Goal: Task Accomplishment & Management: Manage account settings

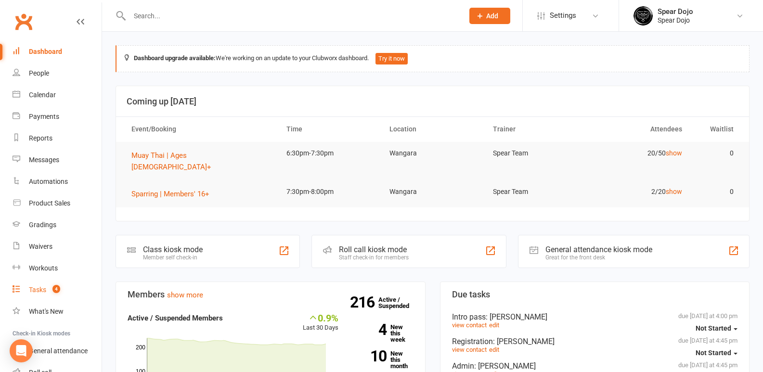
click at [35, 286] on div "Tasks" at bounding box center [37, 290] width 17 height 8
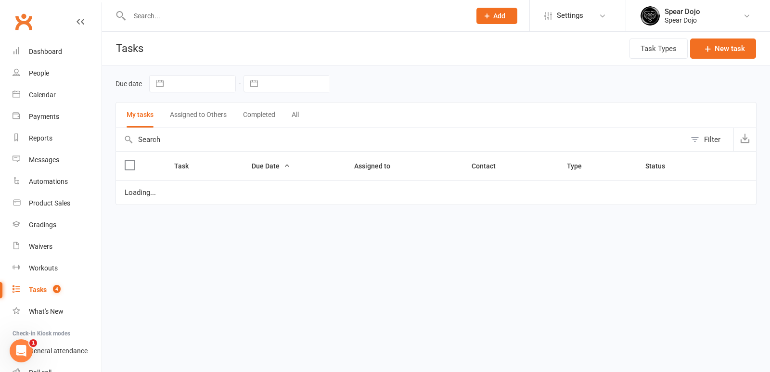
select select "started"
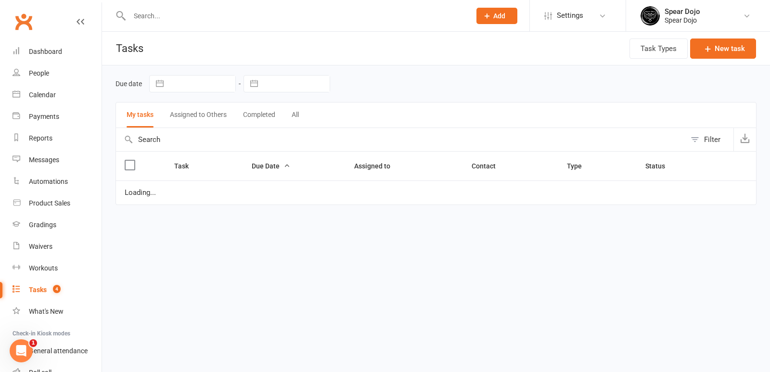
select select "started"
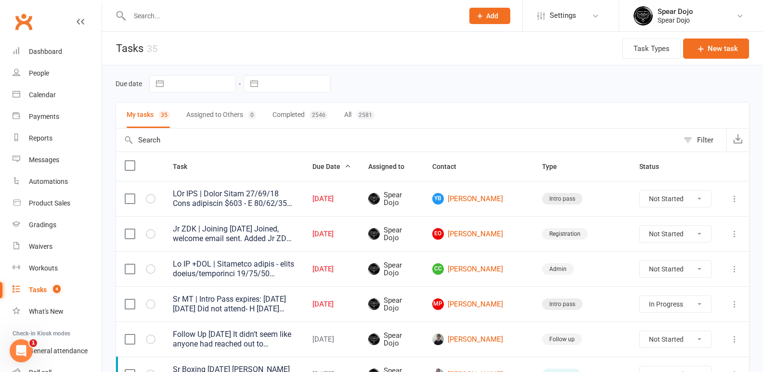
click at [137, 16] on input "text" at bounding box center [292, 15] width 330 height 13
click at [61, 204] on div "Product Sales" at bounding box center [49, 203] width 41 height 8
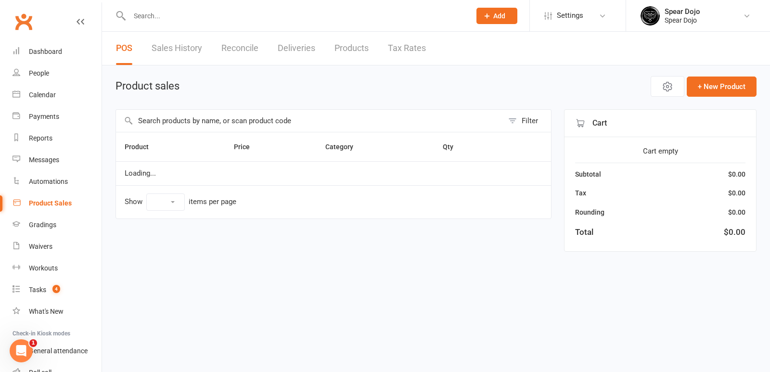
select select "100"
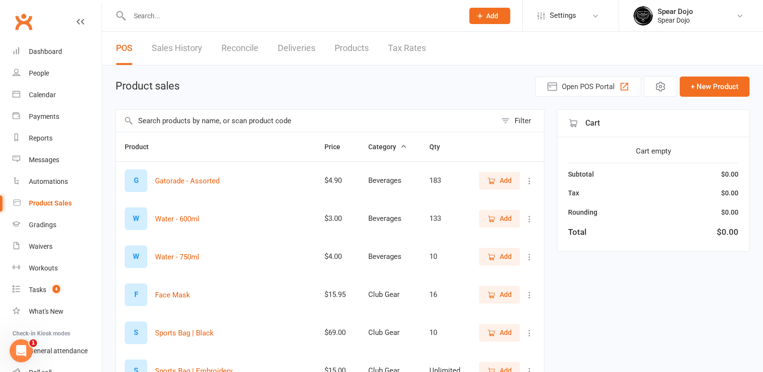
click at [161, 117] on input "text" at bounding box center [306, 121] width 380 height 22
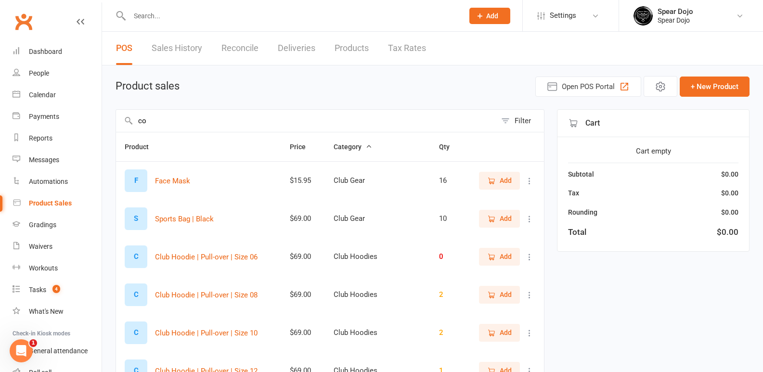
type input "c"
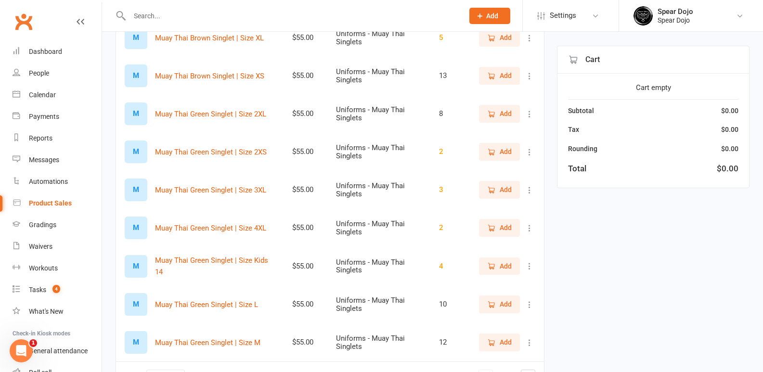
scroll to position [3682, 0]
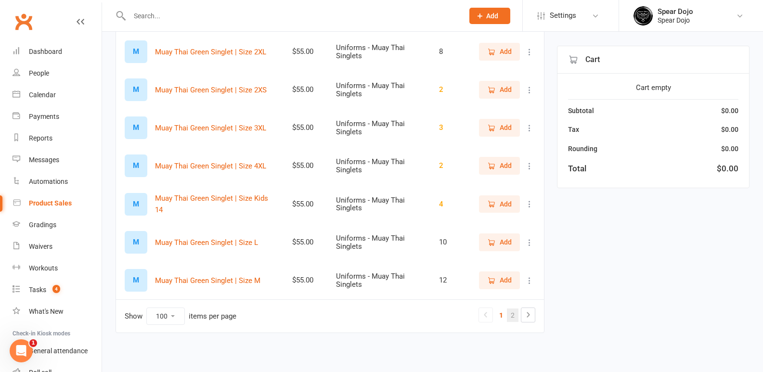
type input "muay thai"
click at [510, 314] on link "2" at bounding box center [513, 314] width 12 height 13
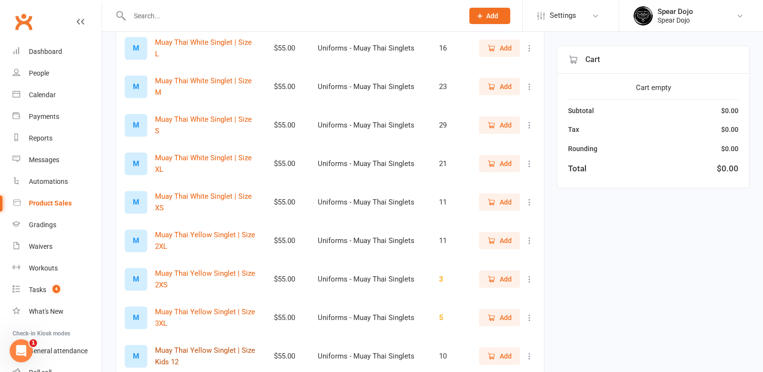
scroll to position [765, 0]
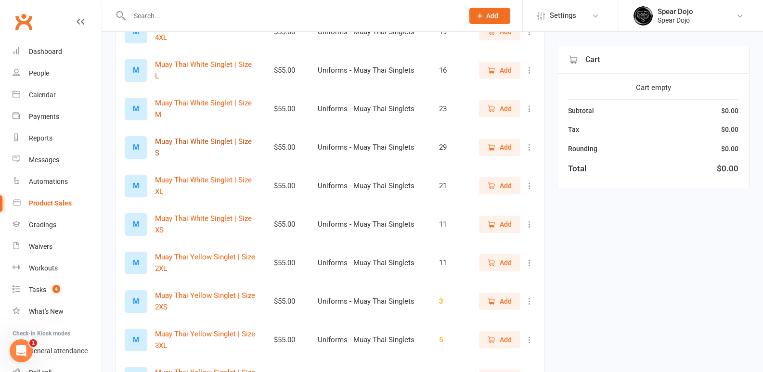
click at [220, 137] on button "Muay Thai White Singlet | Size S" at bounding box center [206, 147] width 102 height 23
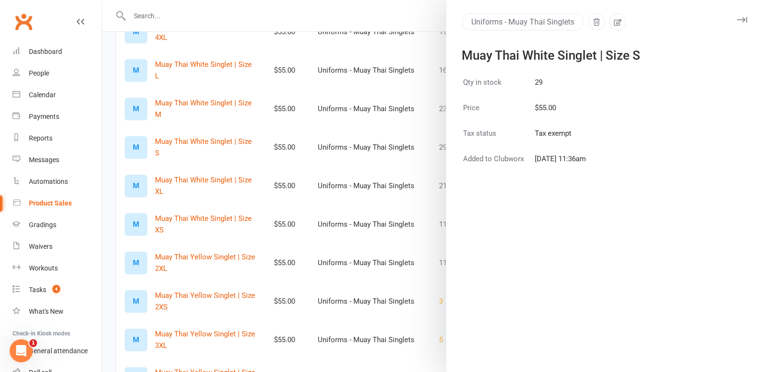
click at [231, 196] on div at bounding box center [432, 186] width 661 height 372
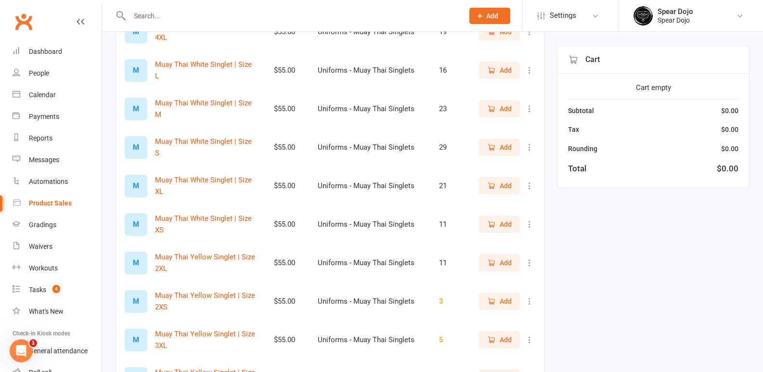
click at [504, 142] on span "Add" at bounding box center [506, 147] width 12 height 11
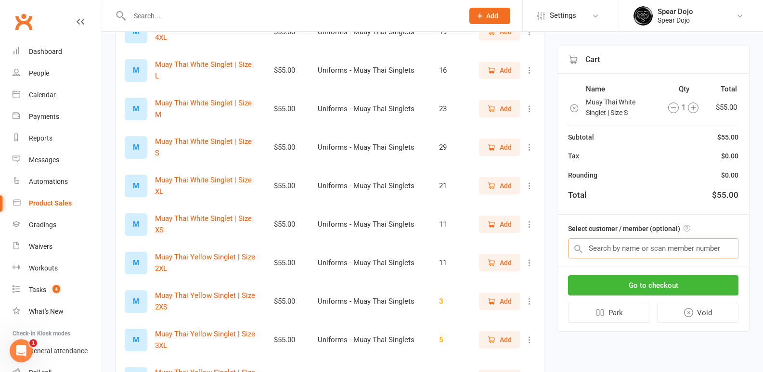
click at [612, 249] on input "text" at bounding box center [653, 248] width 170 height 20
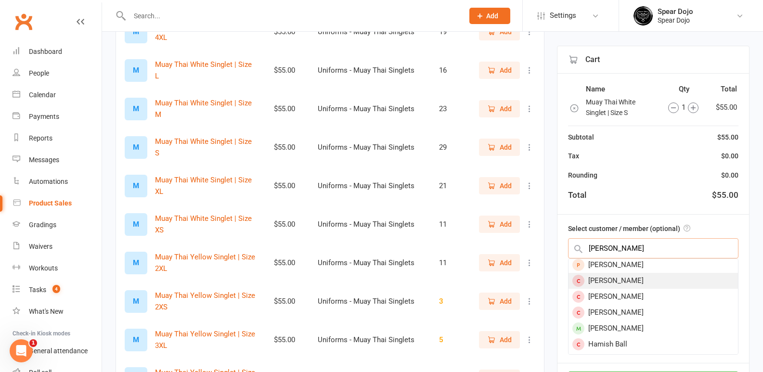
scroll to position [48, 0]
type input "courtney"
click at [626, 314] on div "[PERSON_NAME]" at bounding box center [652, 314] width 169 height 16
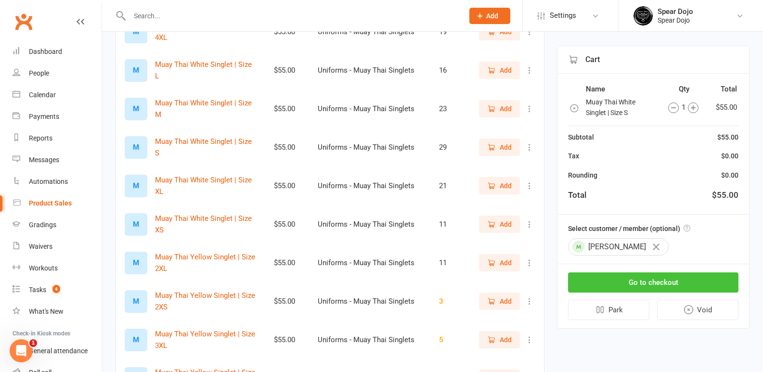
click at [664, 283] on button "Go to checkout" at bounding box center [653, 282] width 170 height 20
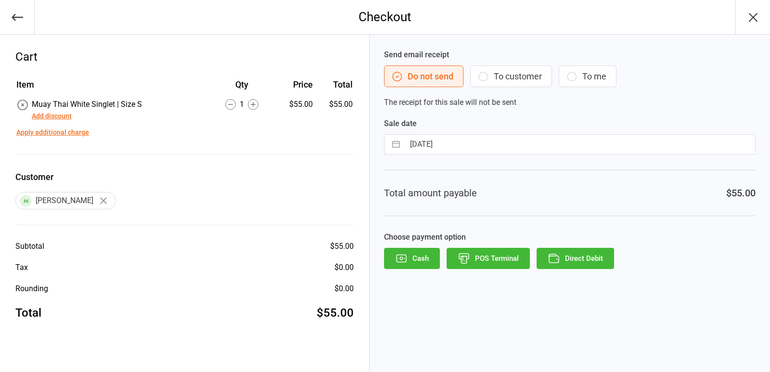
click at [60, 118] on button "Add discount" at bounding box center [52, 116] width 40 height 10
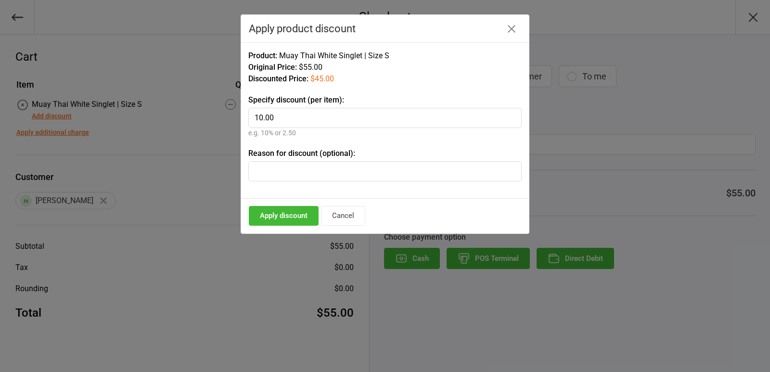
type input "10.00"
click at [289, 173] on input "text" at bounding box center [384, 171] width 273 height 20
type input "C"
type input "Ex member"
click at [280, 216] on button "Apply discount" at bounding box center [284, 216] width 70 height 20
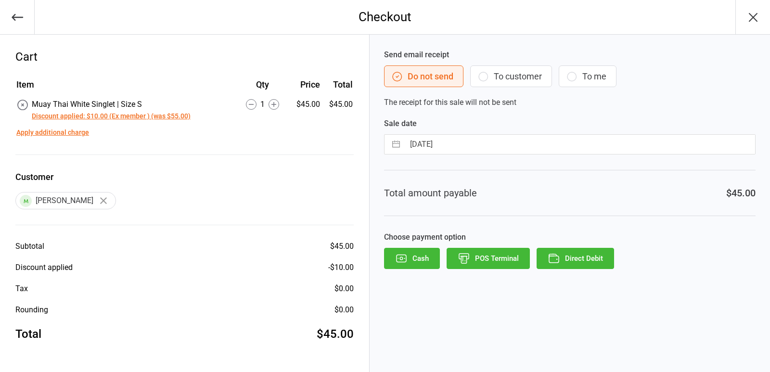
click at [479, 76] on icon "button" at bounding box center [483, 76] width 9 height 9
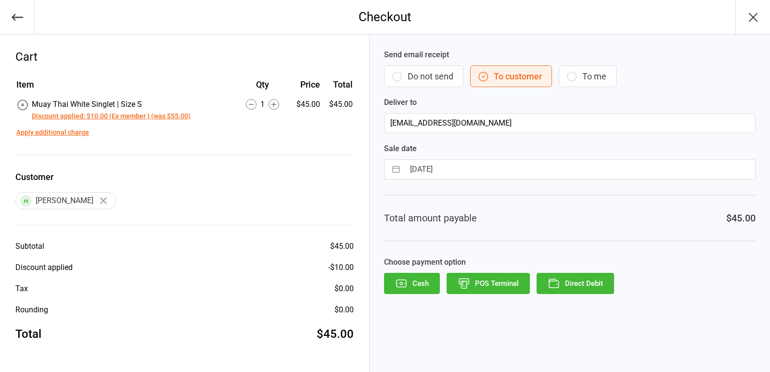
click at [421, 286] on button "Cash" at bounding box center [412, 283] width 56 height 21
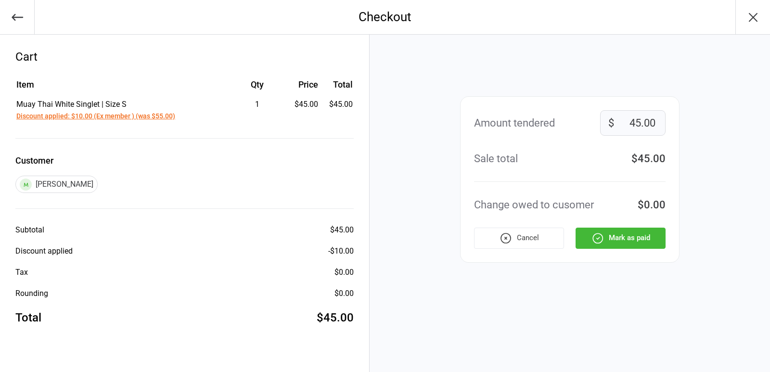
click at [608, 237] on button "Mark as paid" at bounding box center [621, 238] width 90 height 21
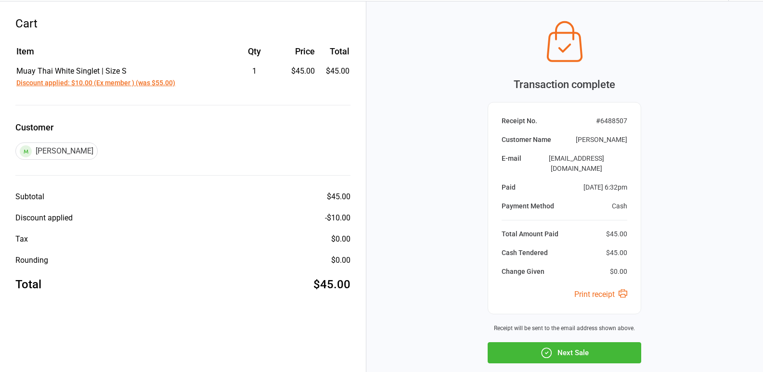
scroll to position [48, 0]
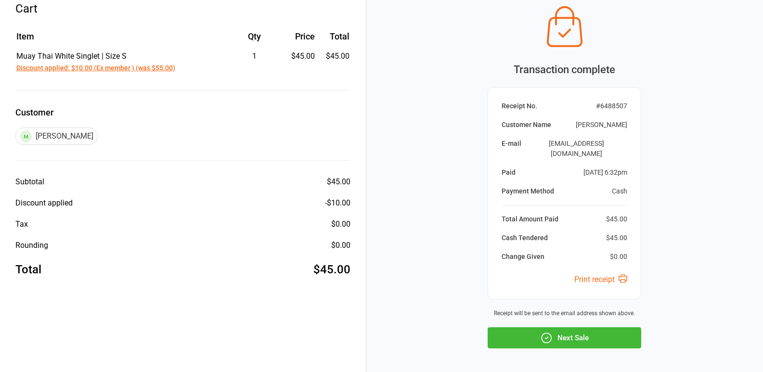
click at [563, 328] on button "Next Sale" at bounding box center [565, 337] width 154 height 21
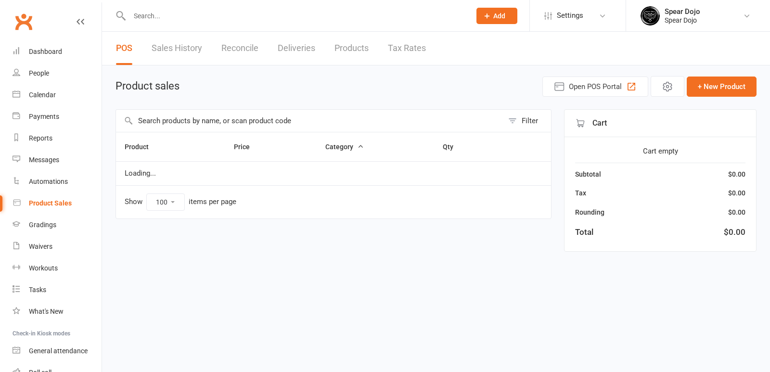
select select "100"
click at [160, 125] on input "text" at bounding box center [309, 121] width 387 height 22
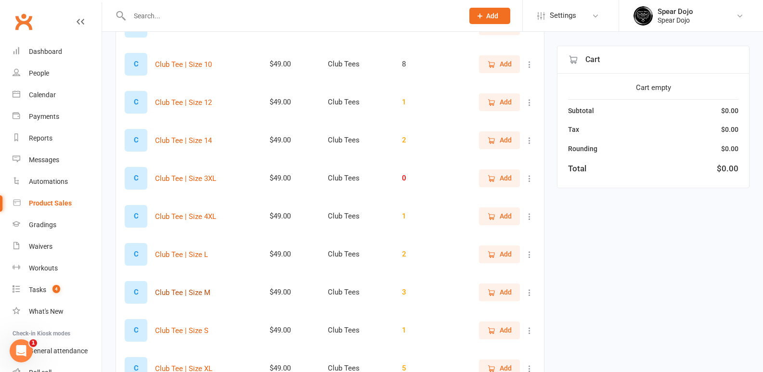
scroll to position [241, 0]
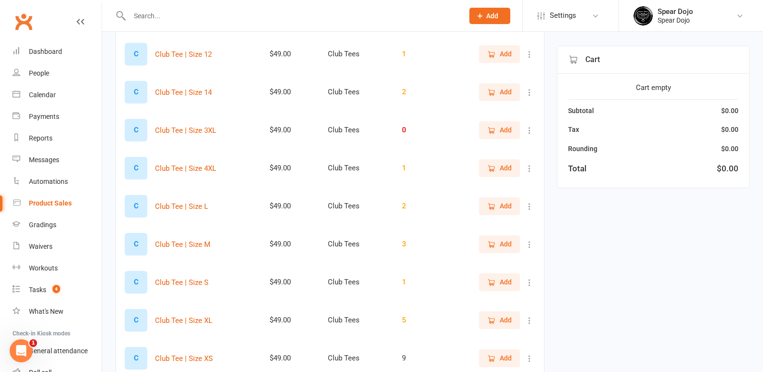
type input "club t"
click at [503, 207] on span "Add" at bounding box center [506, 206] width 12 height 11
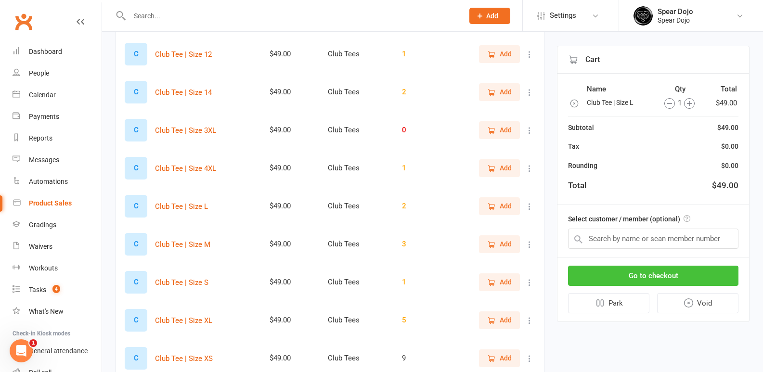
click at [644, 276] on button "Go to checkout" at bounding box center [653, 276] width 170 height 20
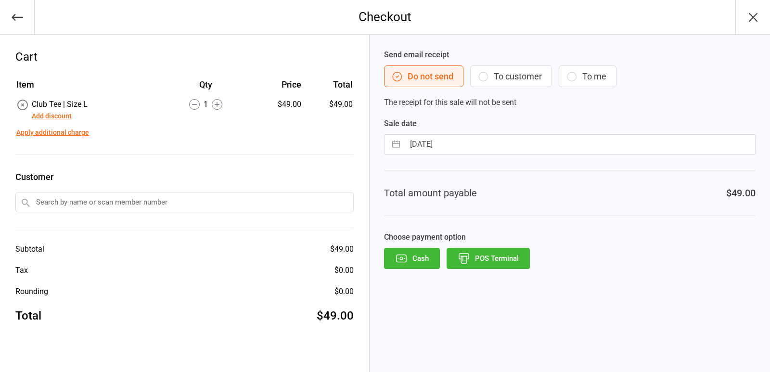
click at [488, 261] on button "POS Terminal" at bounding box center [488, 258] width 83 height 21
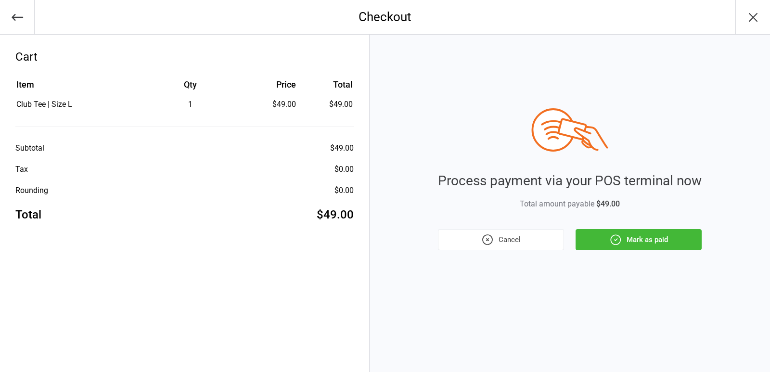
click at [634, 237] on button "Mark as paid" at bounding box center [639, 239] width 126 height 21
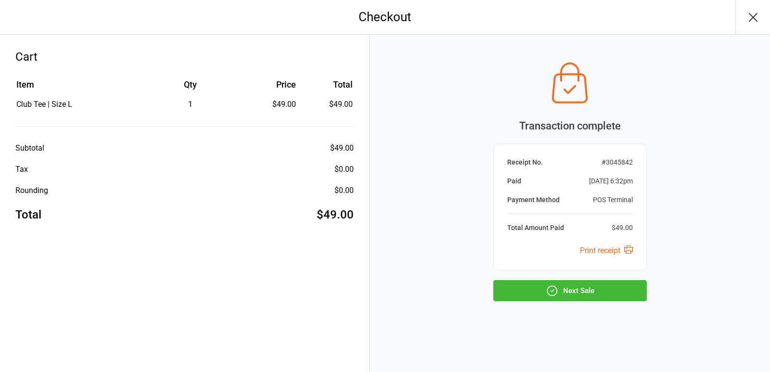
click at [589, 286] on button "Next Sale" at bounding box center [570, 290] width 154 height 21
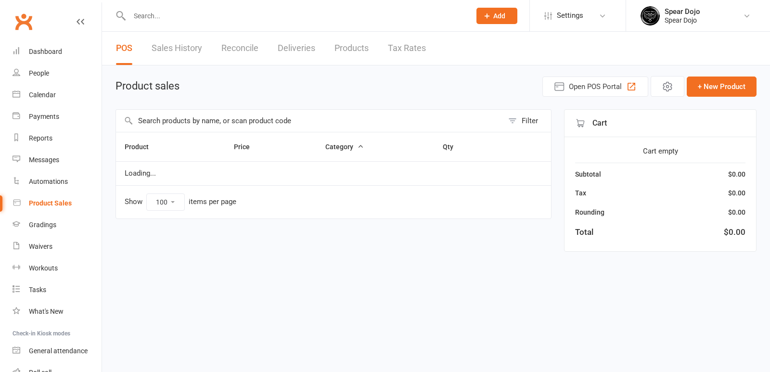
select select "100"
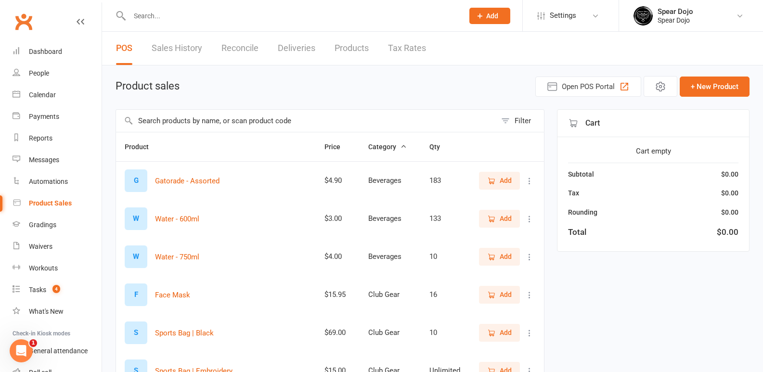
click at [501, 220] on span "Add" at bounding box center [506, 218] width 12 height 11
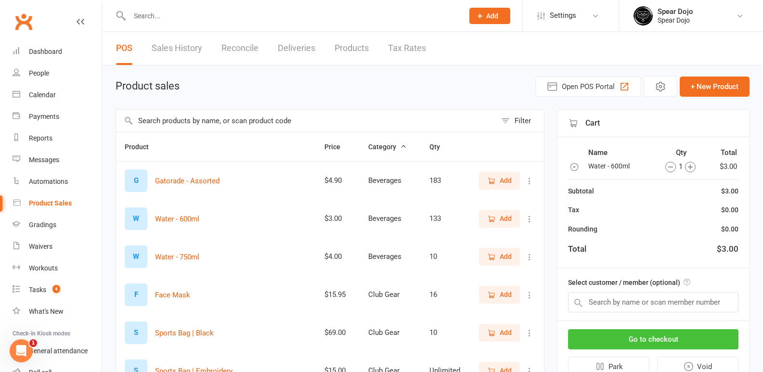
click at [663, 340] on button "Go to checkout" at bounding box center [653, 339] width 170 height 20
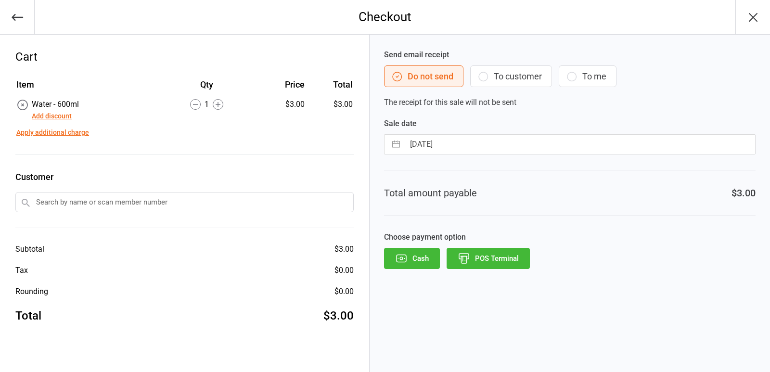
click at [402, 257] on icon "button" at bounding box center [401, 258] width 13 height 13
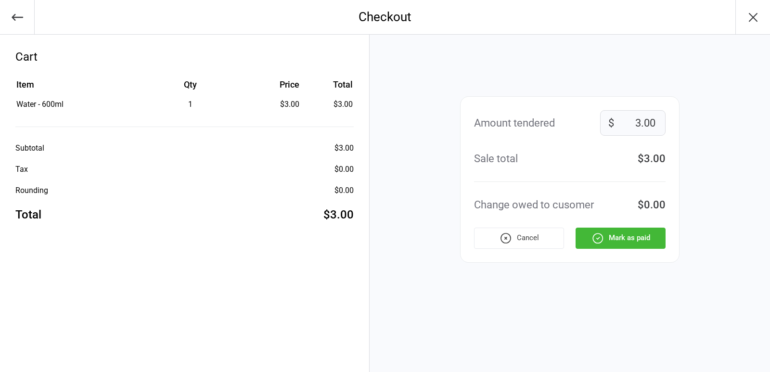
click at [621, 240] on button "Mark as paid" at bounding box center [621, 238] width 90 height 21
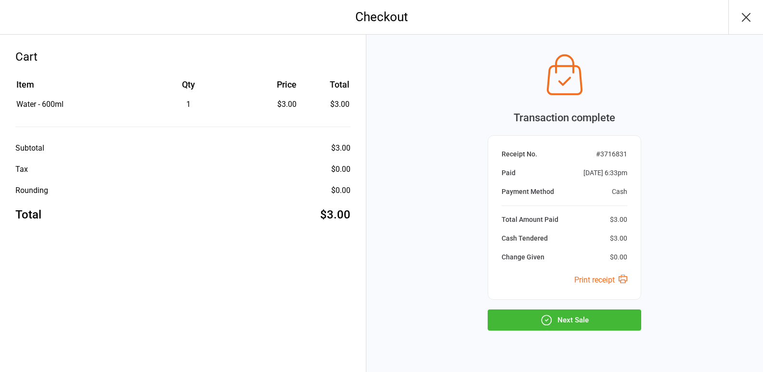
click at [560, 316] on button "Next Sale" at bounding box center [565, 319] width 154 height 21
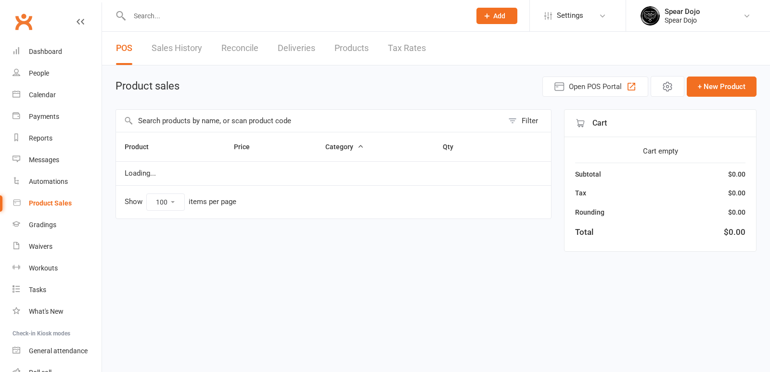
select select "100"
click at [167, 120] on input "text" at bounding box center [309, 121] width 387 height 22
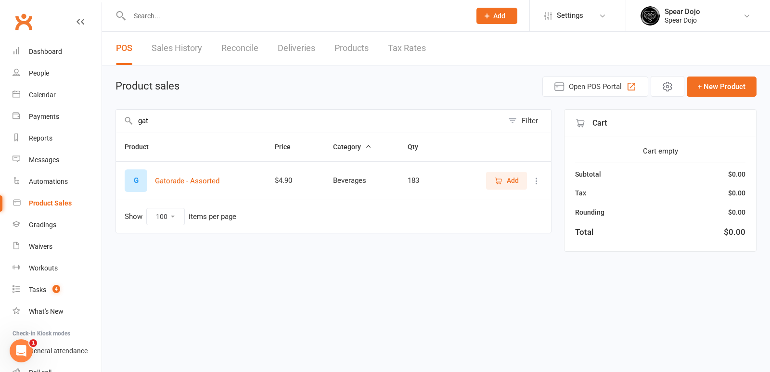
type input "gat"
click at [509, 179] on span "Add" at bounding box center [513, 180] width 12 height 11
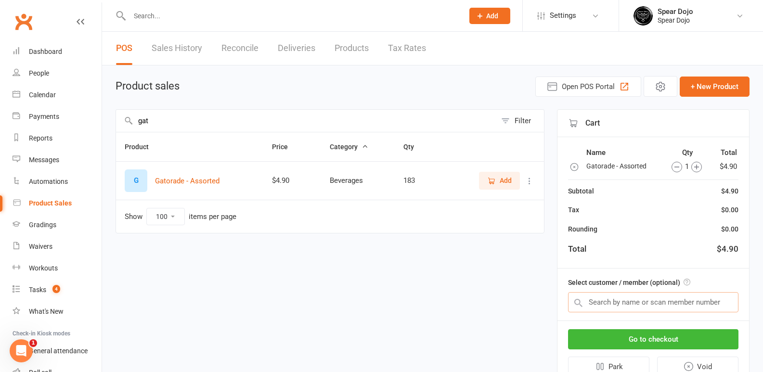
click at [611, 300] on input "text" at bounding box center [653, 302] width 170 height 20
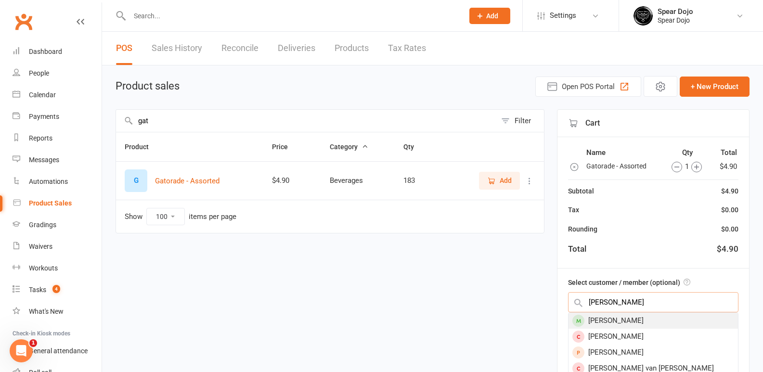
type input "[PERSON_NAME]"
click at [621, 324] on div "[PERSON_NAME]" at bounding box center [652, 321] width 169 height 16
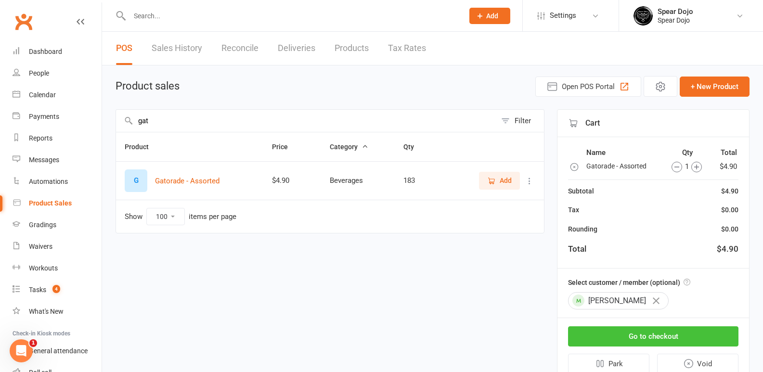
click at [680, 332] on button "Go to checkout" at bounding box center [653, 336] width 170 height 20
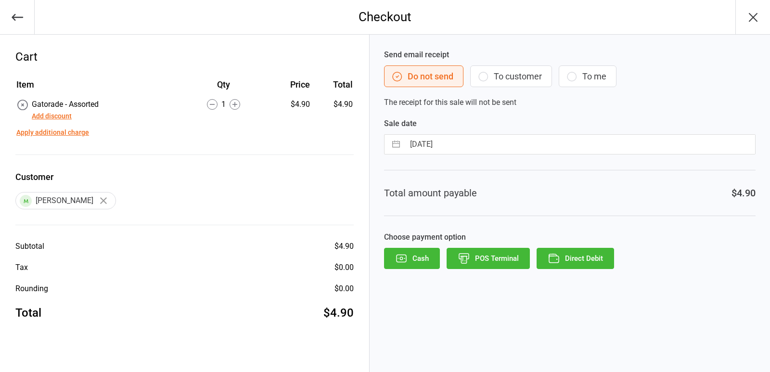
click at [507, 261] on button "POS Terminal" at bounding box center [488, 258] width 83 height 21
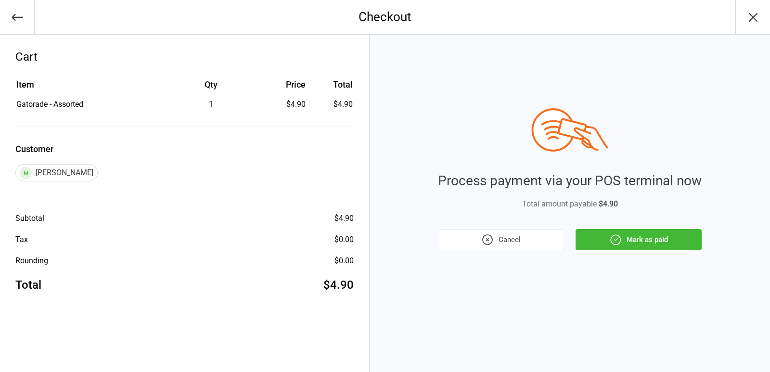
click at [624, 239] on button "Mark as paid" at bounding box center [639, 239] width 126 height 21
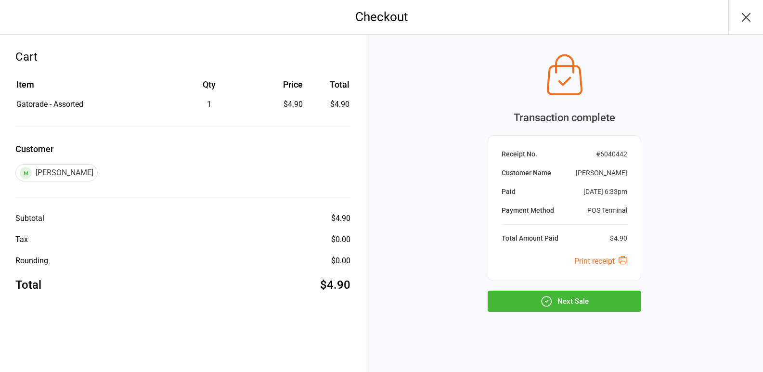
click at [565, 297] on button "Next Sale" at bounding box center [565, 301] width 154 height 21
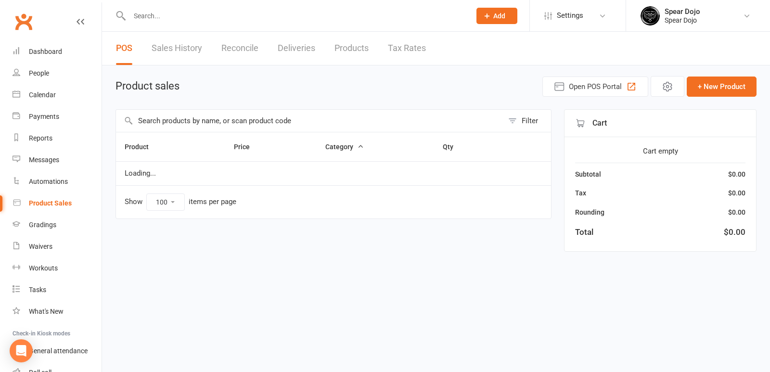
select select "100"
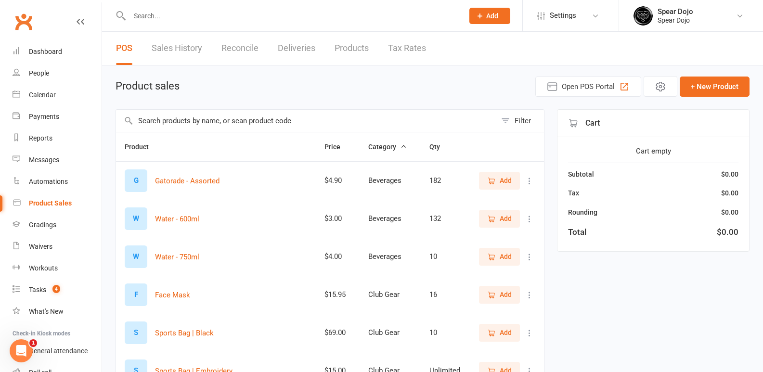
click at [253, 49] on link "Reconcile" at bounding box center [239, 48] width 37 height 33
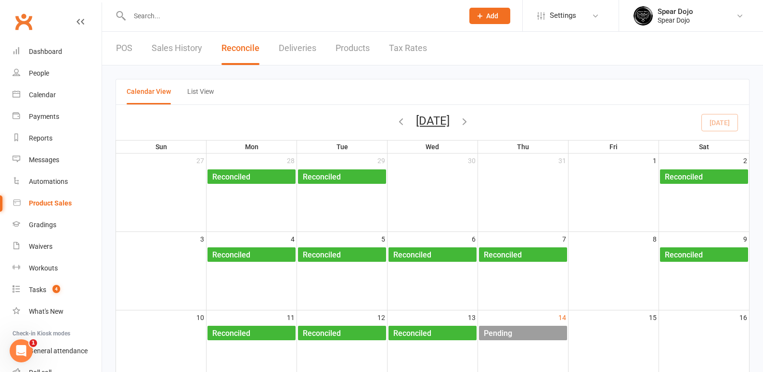
click at [538, 333] on div "Pending" at bounding box center [525, 333] width 84 height 15
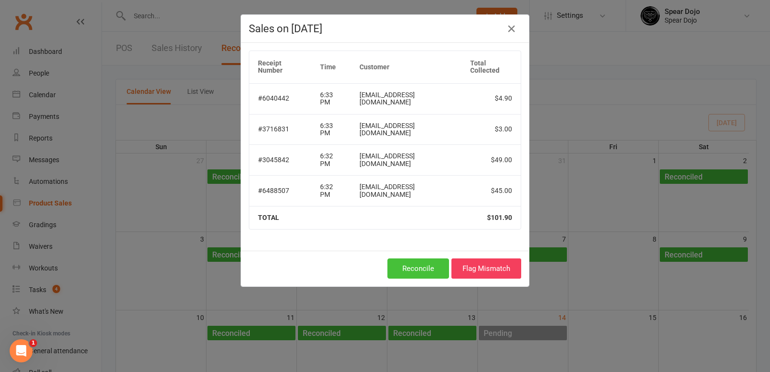
click at [423, 258] on button "Reconcile" at bounding box center [418, 268] width 62 height 20
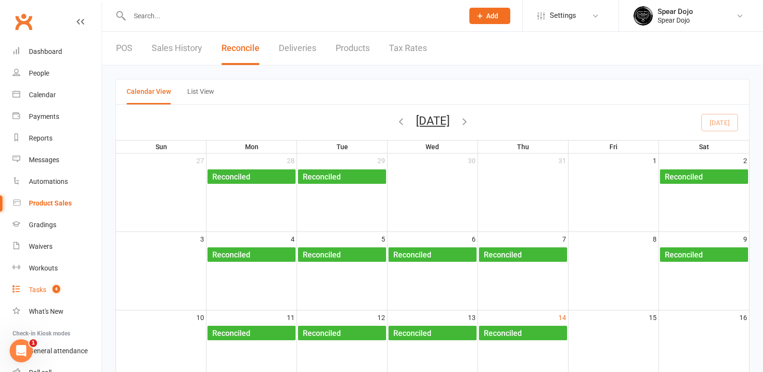
click at [34, 289] on div "Tasks" at bounding box center [37, 290] width 17 height 8
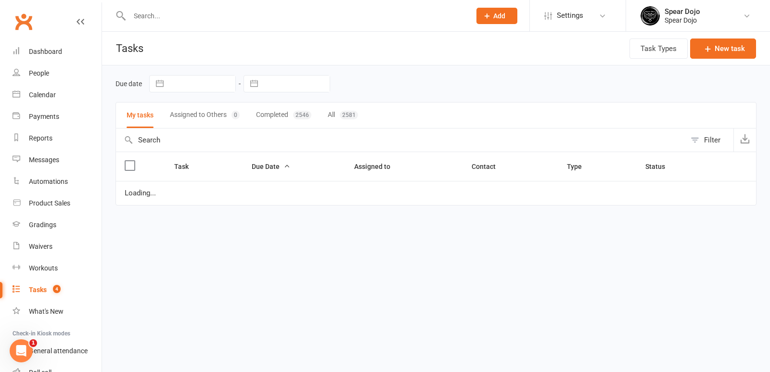
select select "started"
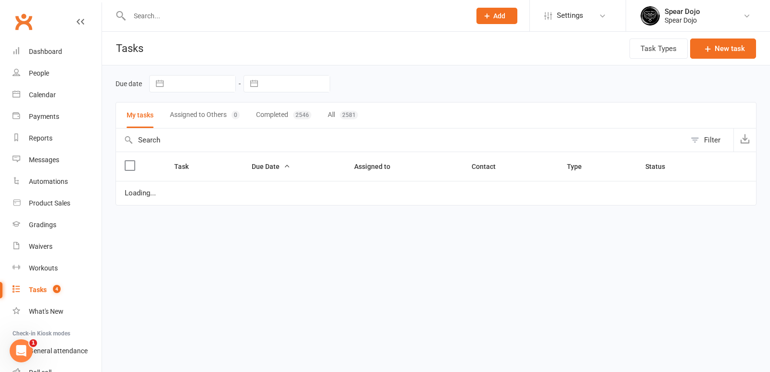
select select "started"
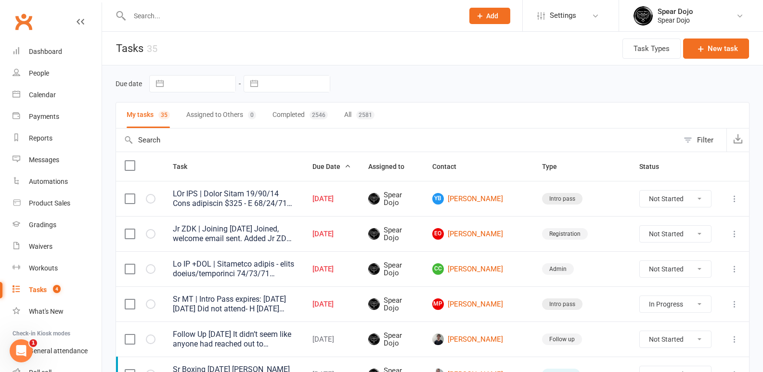
click at [737, 270] on icon at bounding box center [735, 269] width 10 height 10
click at [666, 312] on link "Edit" at bounding box center [684, 306] width 95 height 19
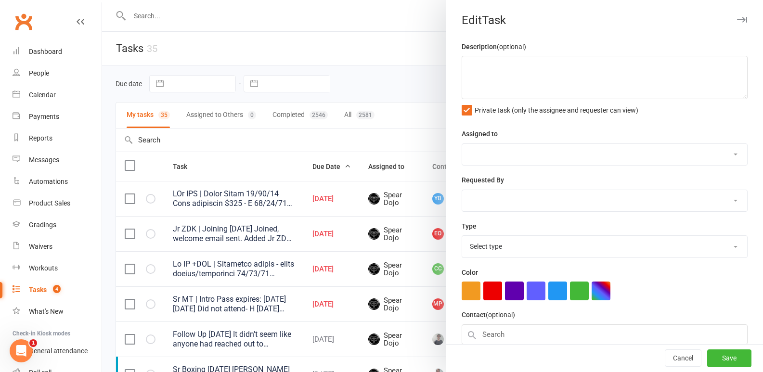
type textarea "Lo IP +DOL | Sitametco adipis - elits doeius/temporinci 68/06/37 Utlabore. Etdo…"
select select "43986"
type input "[DATE]"
type input "4:45pm"
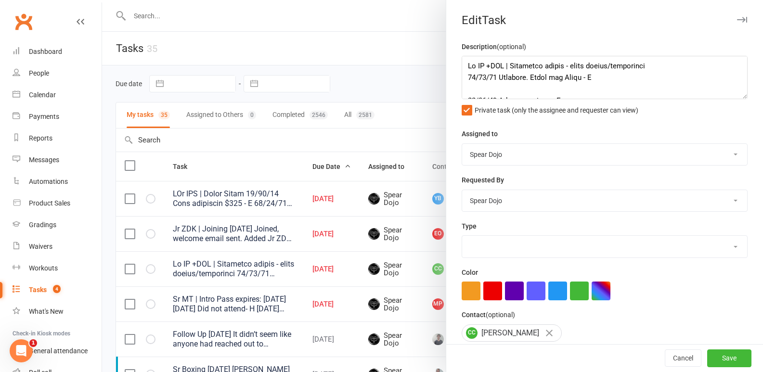
select select "19839"
click at [579, 77] on textarea at bounding box center [605, 77] width 286 height 43
click at [572, 80] on textarea at bounding box center [605, 77] width 286 height 43
click at [657, 78] on textarea at bounding box center [605, 77] width 286 height 43
click at [659, 80] on textarea at bounding box center [605, 77] width 286 height 43
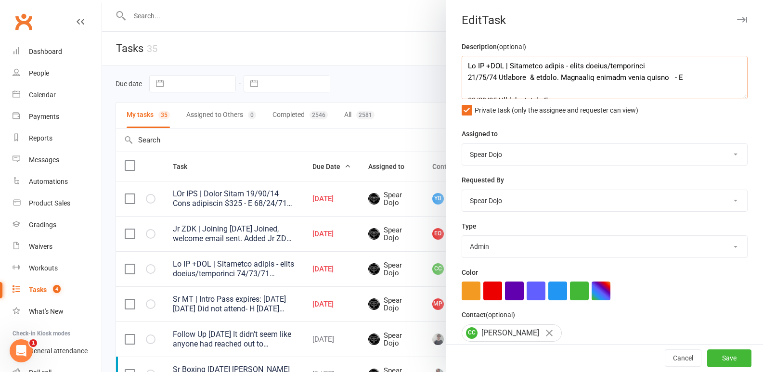
drag, startPoint x: 637, startPoint y: 78, endPoint x: 636, endPoint y: 65, distance: 12.5
click at [634, 79] on textarea at bounding box center [605, 77] width 286 height 43
click at [614, 78] on textarea at bounding box center [605, 77] width 286 height 43
click at [617, 80] on textarea at bounding box center [605, 77] width 286 height 43
click at [675, 80] on textarea at bounding box center [605, 77] width 286 height 43
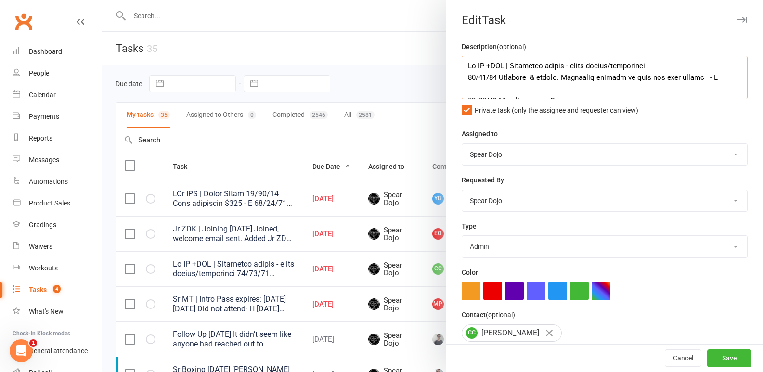
click at [692, 78] on textarea at bounding box center [605, 77] width 286 height 43
click at [681, 79] on textarea at bounding box center [605, 77] width 286 height 43
click at [658, 88] on textarea at bounding box center [605, 77] width 286 height 43
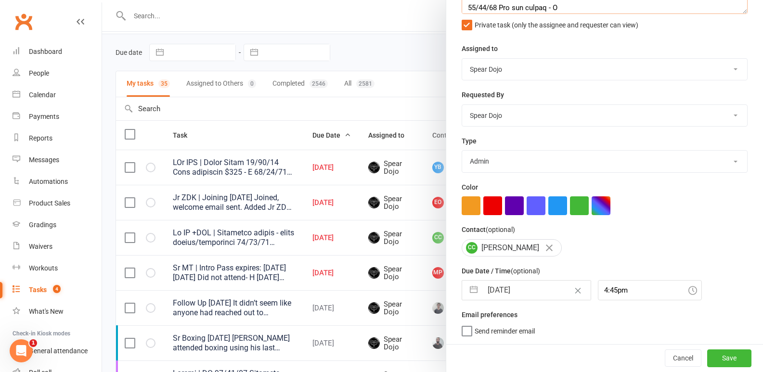
scroll to position [48, 0]
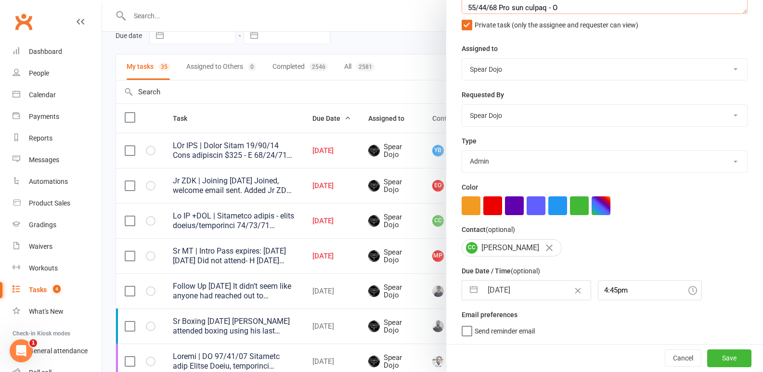
type textarea "Lo IP +DOL | Sitametco adipis - elits doeius/temporinci 00/93/69 Utlabore & etd…"
click at [469, 288] on button "button" at bounding box center [473, 290] width 17 height 19
select select "6"
select select "2025"
select select "7"
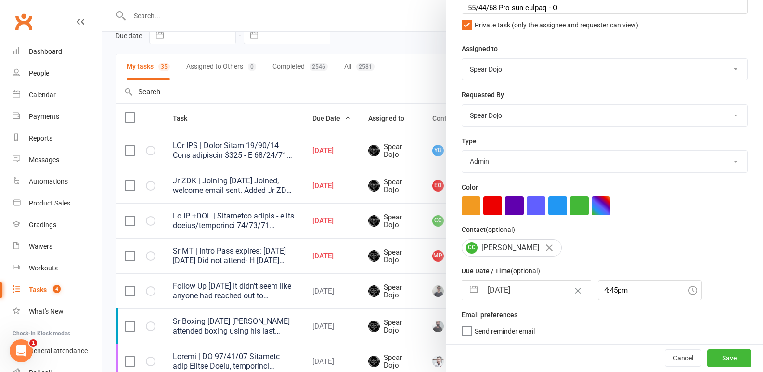
select select "2025"
select select "8"
select select "2025"
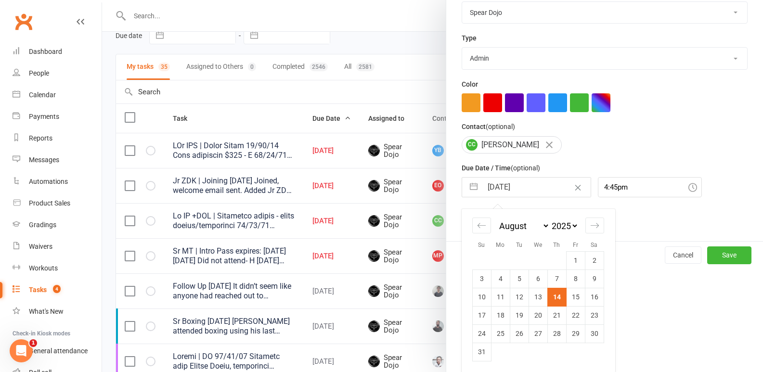
scroll to position [192, 0]
click at [469, 187] on button "button" at bounding box center [473, 186] width 17 height 19
click at [471, 187] on button "button" at bounding box center [473, 186] width 17 height 19
click at [590, 297] on td "16" at bounding box center [594, 296] width 19 height 18
type input "[DATE]"
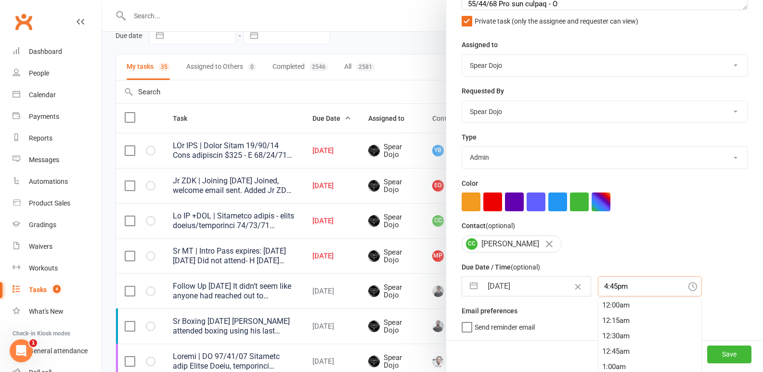
click at [615, 290] on div "4:45pm 12:00am 12:15am 12:30am 12:45am 1:00am 1:15am 1:30am 1:45am 2:00am 2:15a…" at bounding box center [650, 286] width 104 height 20
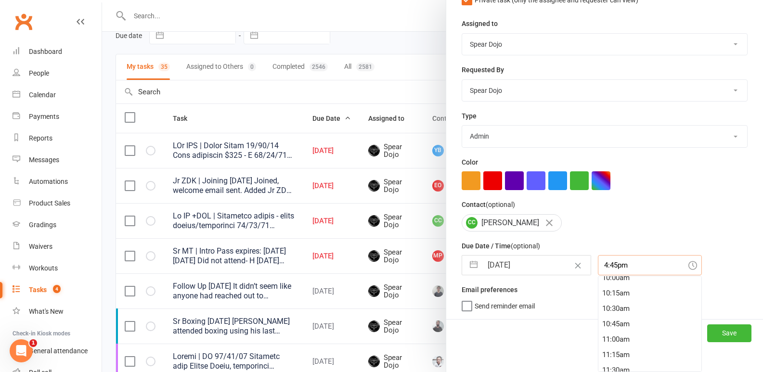
scroll to position [583, 0]
click at [608, 303] on div "9:45am" at bounding box center [649, 301] width 103 height 15
type input "9:45am"
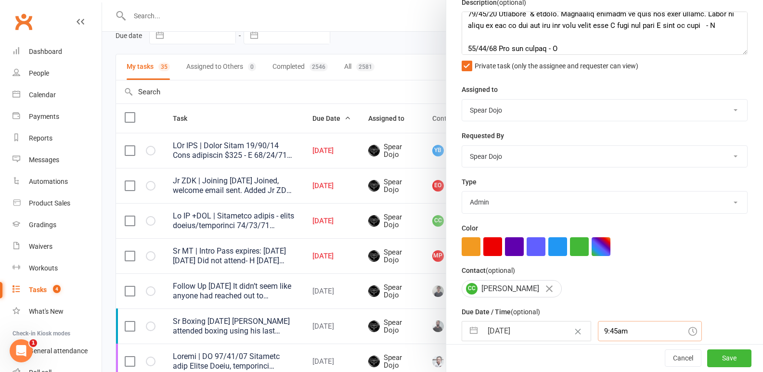
scroll to position [0, 0]
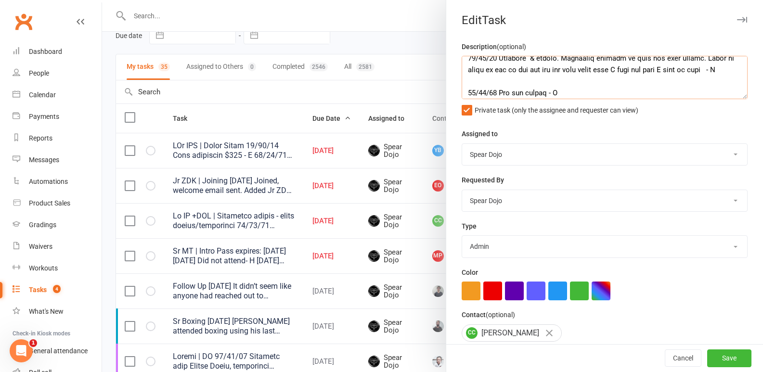
click at [716, 70] on textarea at bounding box center [605, 77] width 286 height 43
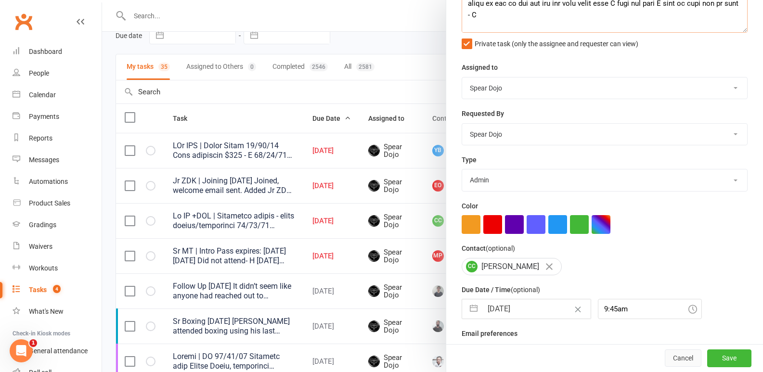
scroll to position [89, 0]
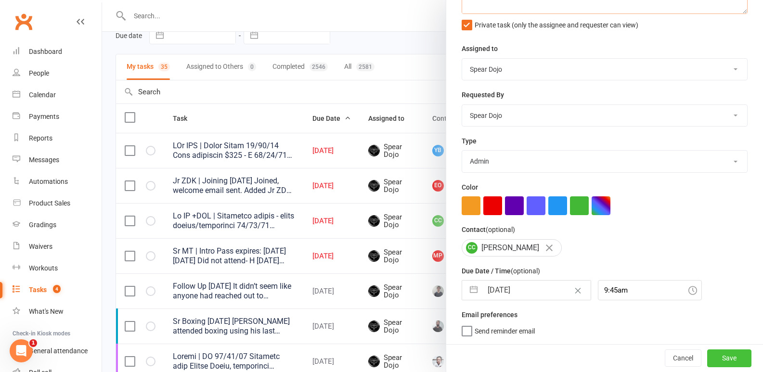
type textarea "Lo IP +DOL | Sitametco adipis - elits doeius/temporinci 99/17/86 Utlabore & etd…"
click at [712, 358] on button "Save" at bounding box center [729, 357] width 44 height 17
select select "started"
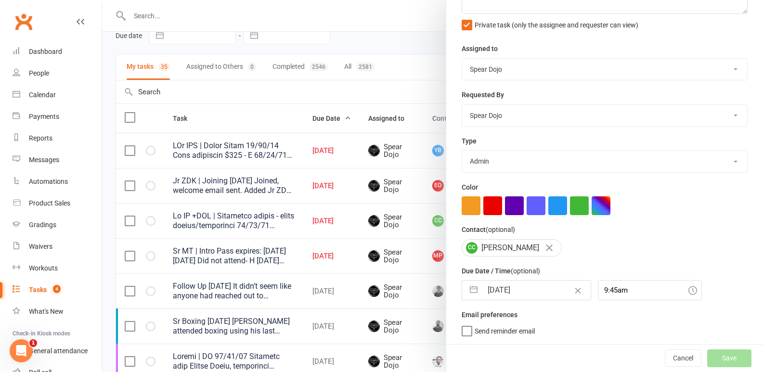
select select "started"
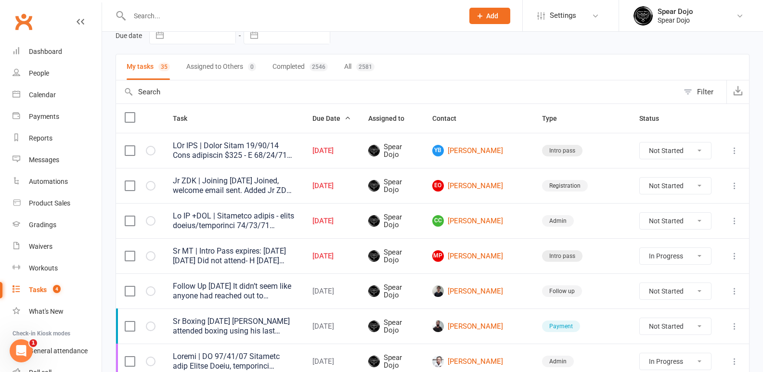
select select "started"
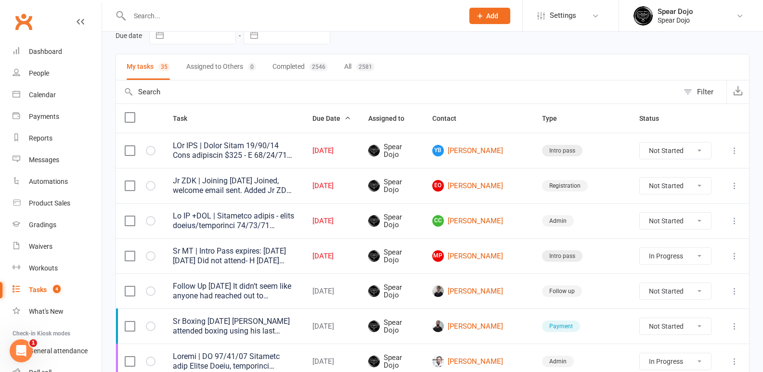
select select "started"
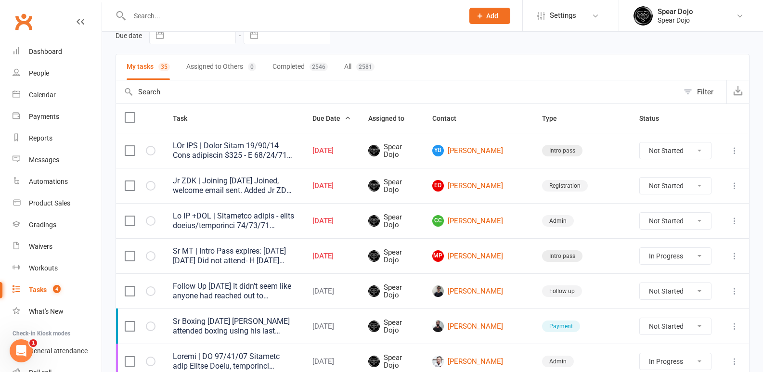
select select "started"
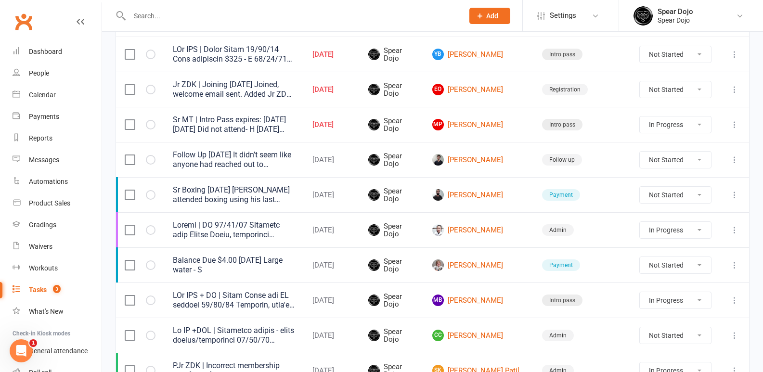
scroll to position [0, 0]
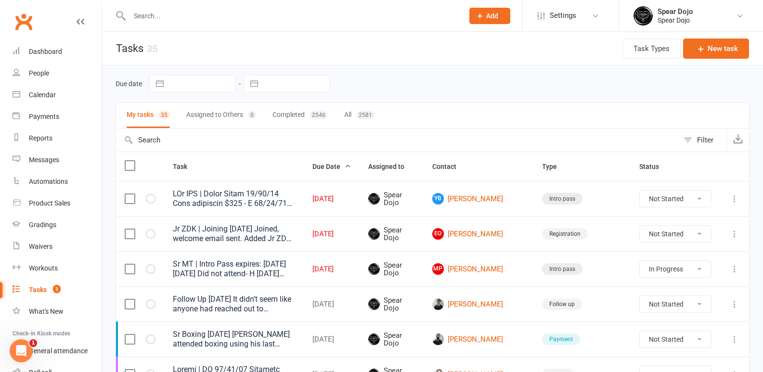
click at [733, 199] on icon at bounding box center [735, 199] width 10 height 10
click at [664, 235] on link "Edit" at bounding box center [684, 236] width 95 height 19
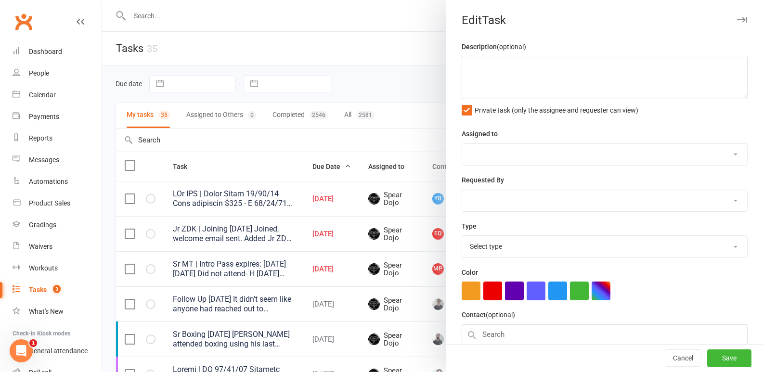
type textarea "PJr ZDK | Needs Photo [DATE] Paid remaining $100 - H [DATE] Purchased ZDK start…"
select select "43986"
type input "[DATE]"
type input "4:00pm"
select select "21686"
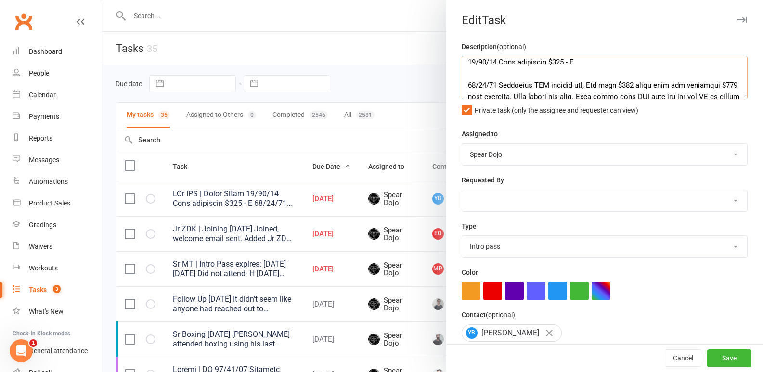
scroll to position [19, 0]
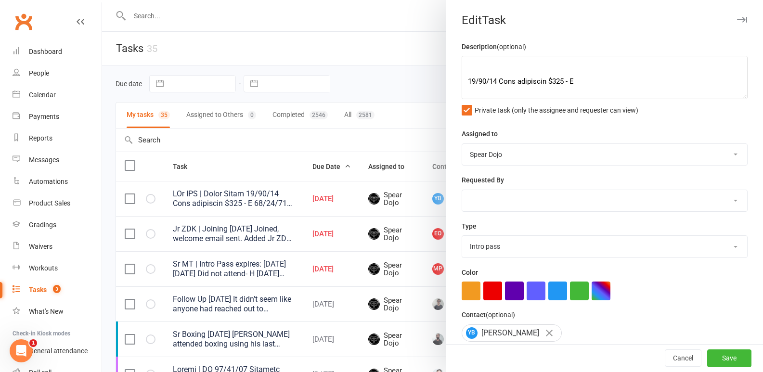
click at [407, 146] on div at bounding box center [432, 186] width 661 height 372
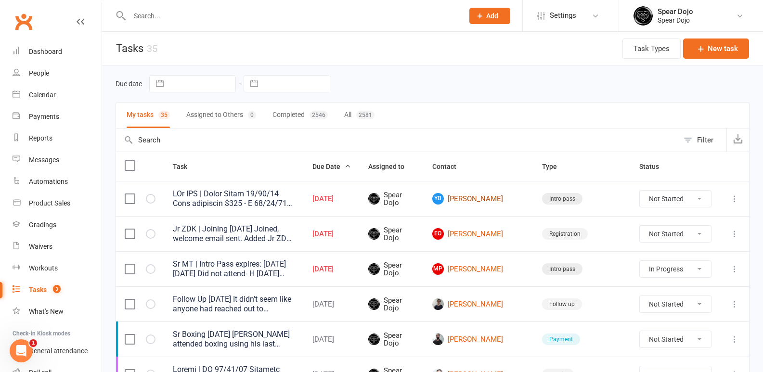
click at [525, 197] on link "YB [PERSON_NAME]" at bounding box center [478, 199] width 92 height 12
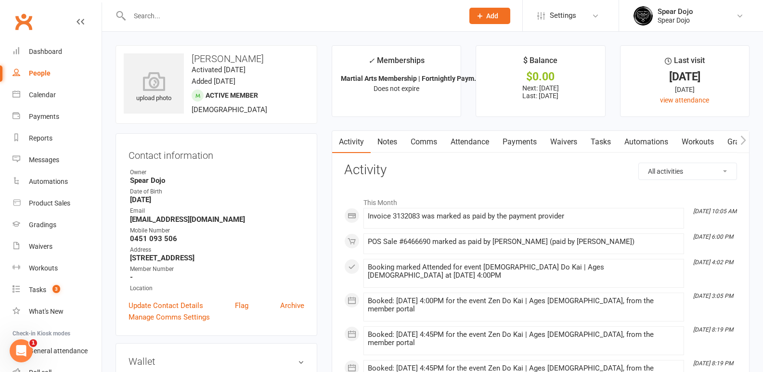
click at [486, 139] on link "Attendance" at bounding box center [470, 142] width 52 height 22
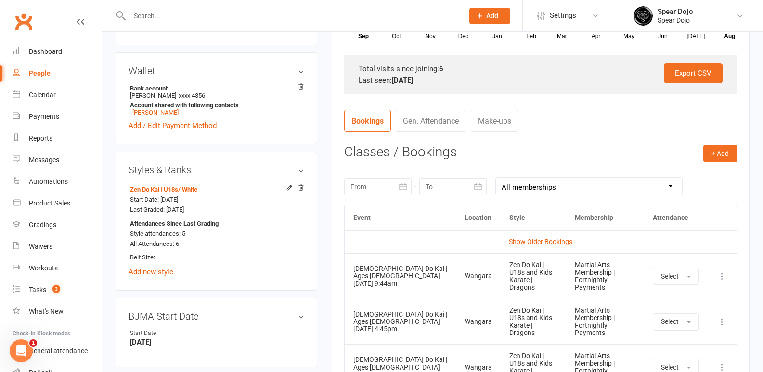
scroll to position [289, 0]
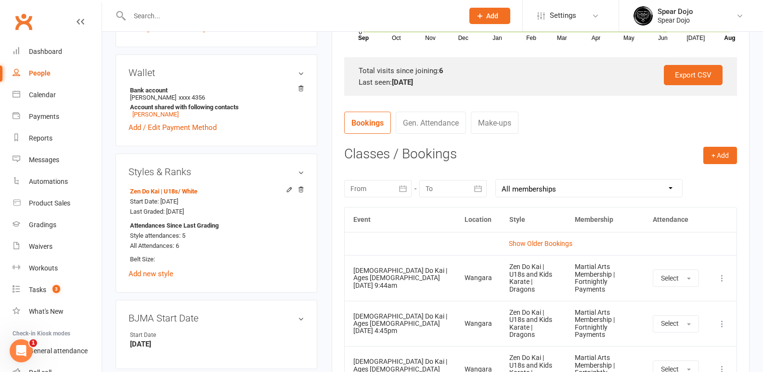
click at [403, 186] on icon "button" at bounding box center [403, 189] width 10 height 10
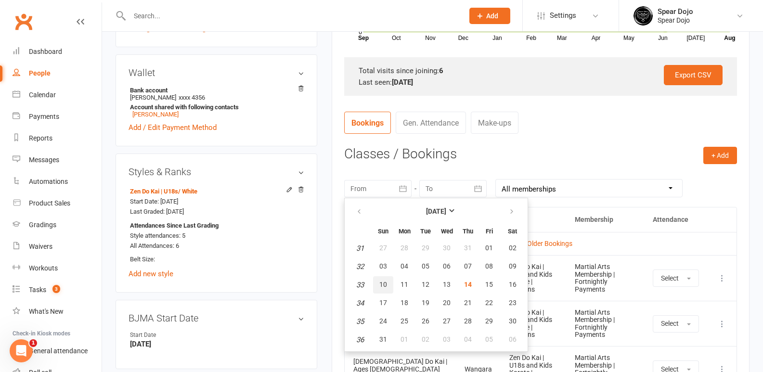
drag, startPoint x: 382, startPoint y: 284, endPoint x: 397, endPoint y: 282, distance: 15.7
click at [382, 284] on span "10" at bounding box center [383, 285] width 8 height 8
type input "[DATE]"
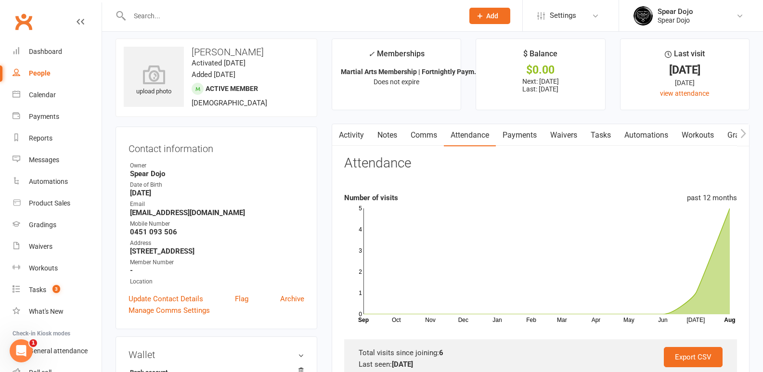
scroll to position [0, 0]
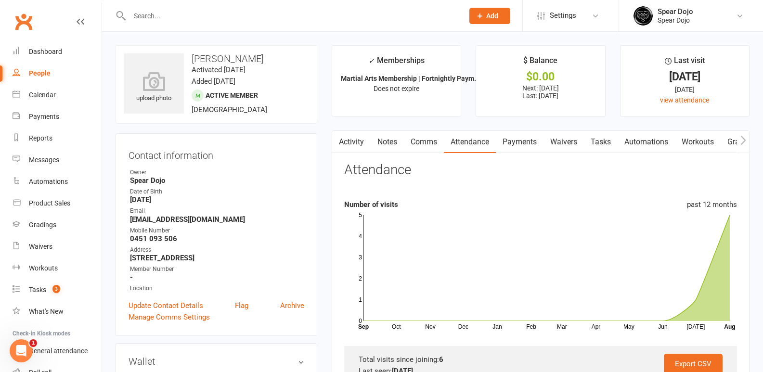
click at [606, 141] on link "Tasks" at bounding box center [601, 142] width 34 height 22
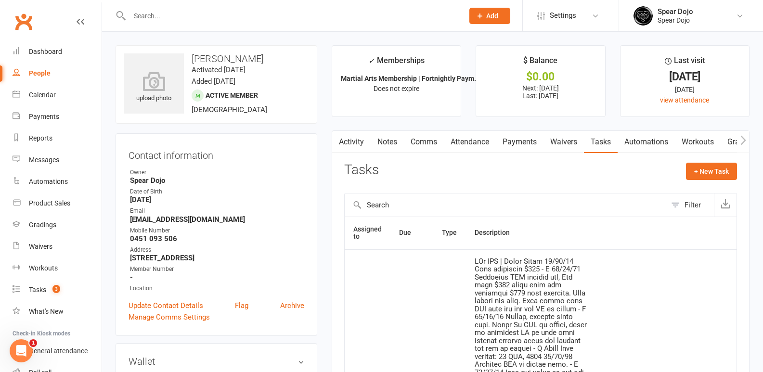
scroll to position [241, 0]
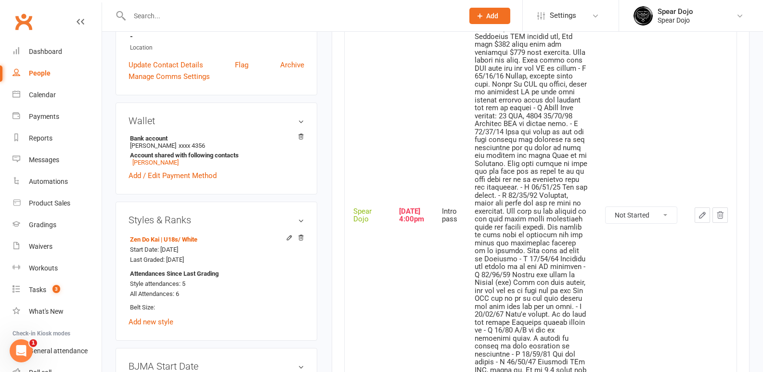
click at [701, 218] on icon "button" at bounding box center [702, 215] width 9 height 9
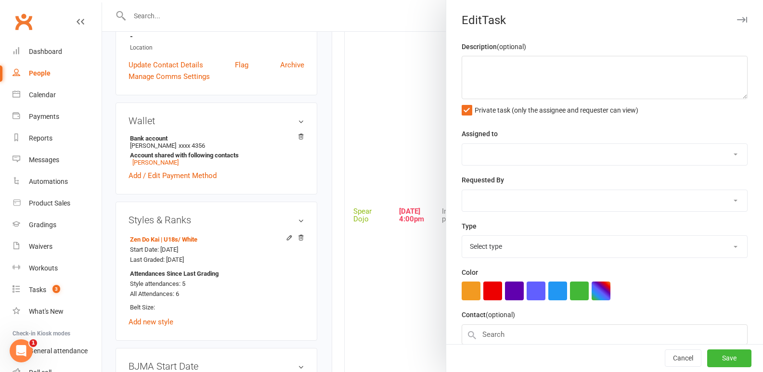
type textarea "PJr ZDK | Needs Photo [DATE] Paid remaining $100 - H [DATE] Purchased ZDK start…"
select select "43986"
type input "[DATE]"
type input "4:00pm"
select select "21686"
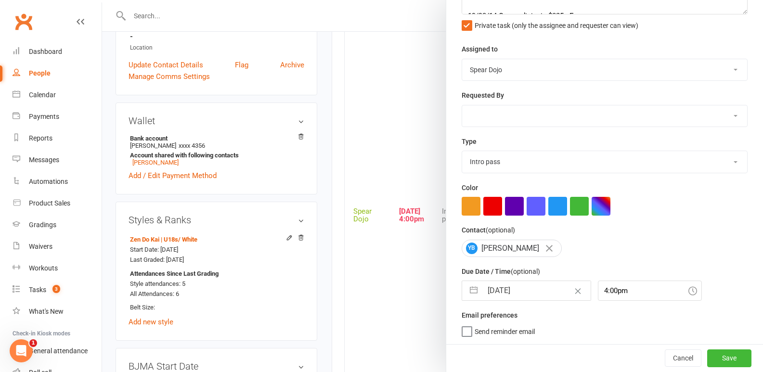
scroll to position [89, 0]
drag, startPoint x: 470, startPoint y: 289, endPoint x: 476, endPoint y: 290, distance: 6.8
click at [470, 289] on button "button" at bounding box center [473, 290] width 17 height 19
select select "6"
select select "2025"
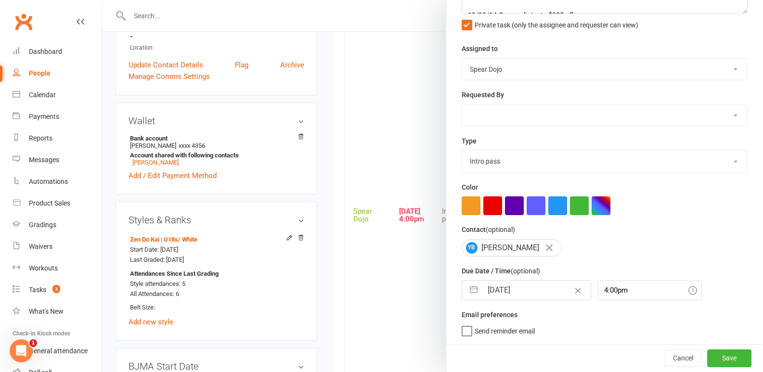
select select "7"
select select "2025"
select select "8"
select select "2025"
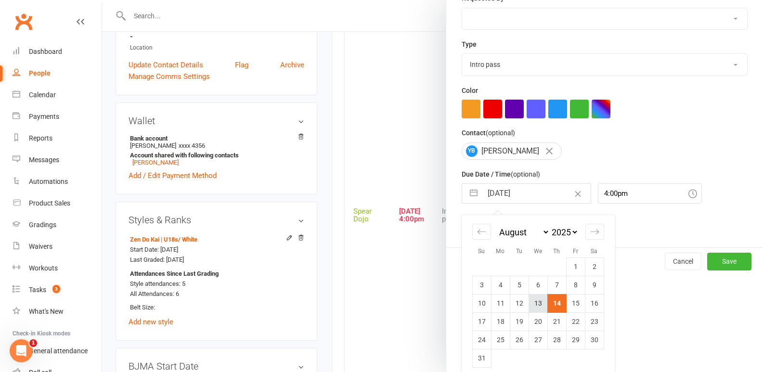
scroll to position [192, 0]
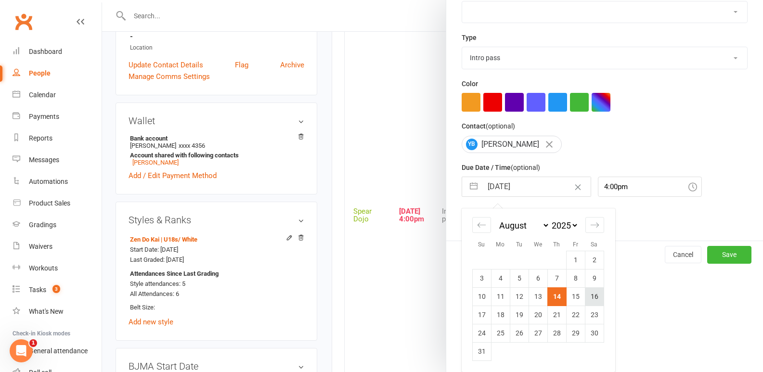
click at [595, 297] on td "16" at bounding box center [594, 296] width 19 height 18
type input "[DATE]"
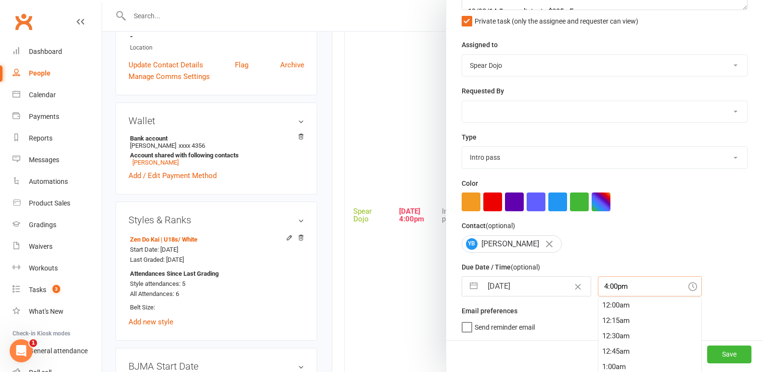
scroll to position [970, 0]
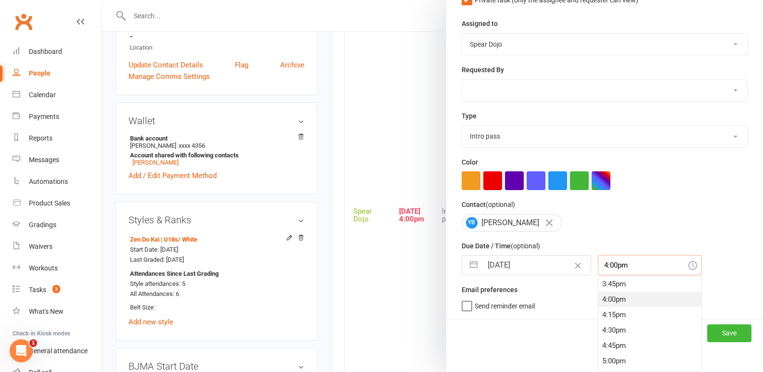
click at [616, 275] on div "4:00pm 12:00am 12:15am 12:30am 12:45am 1:00am 1:15am 1:30am 1:45am 2:00am 2:15a…" at bounding box center [650, 265] width 104 height 20
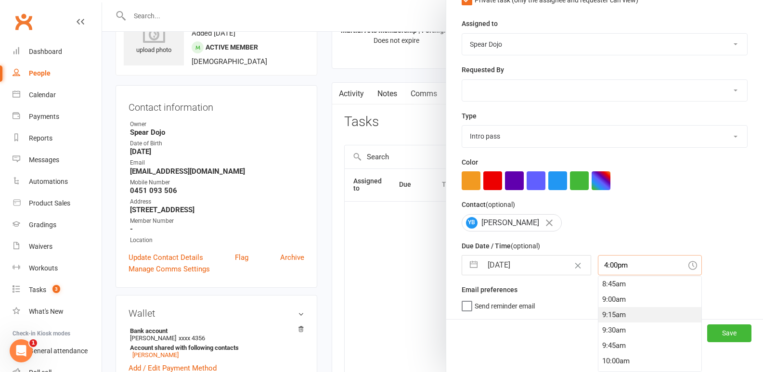
scroll to position [537, 0]
click at [614, 347] on div "9:45am" at bounding box center [649, 347] width 103 height 15
type input "9:45am"
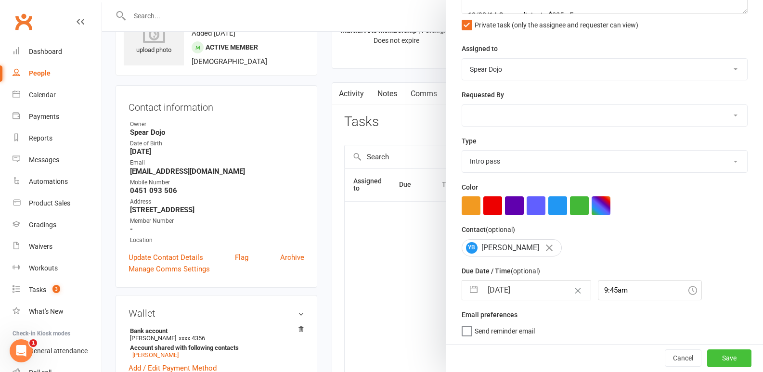
click at [712, 358] on button "Save" at bounding box center [729, 357] width 44 height 17
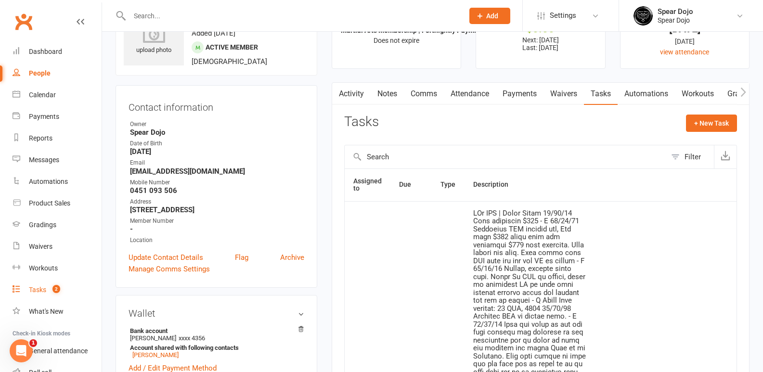
click at [37, 288] on div "Tasks" at bounding box center [37, 290] width 17 height 8
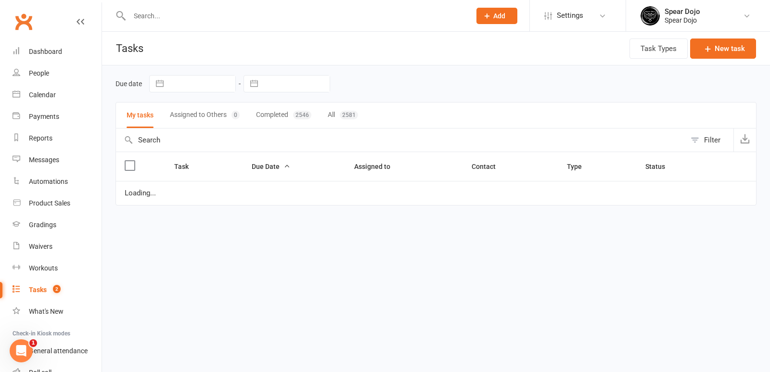
select select "started"
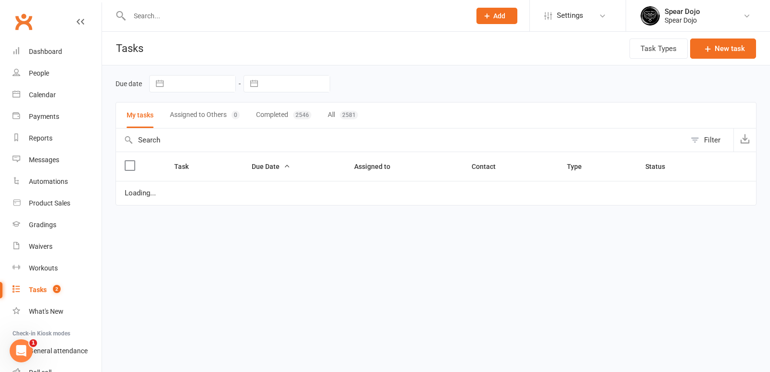
select select "started"
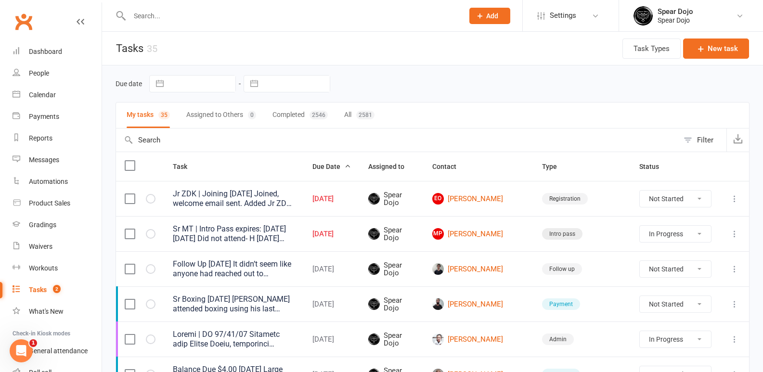
click at [735, 198] on icon at bounding box center [735, 199] width 10 height 10
click at [675, 235] on link "Edit" at bounding box center [684, 236] width 95 height 19
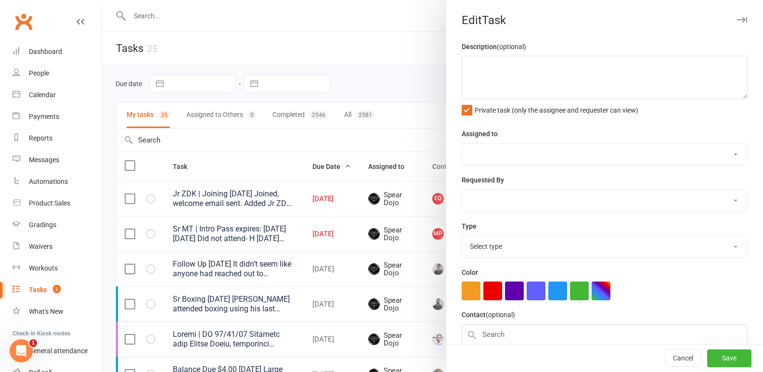
type textarea "Jr ZDK | Joining [DATE] Joined, welcome email sent. Added Jr ZDK to styles, che…"
select select "43986"
type input "[DATE]"
type input "4:45pm"
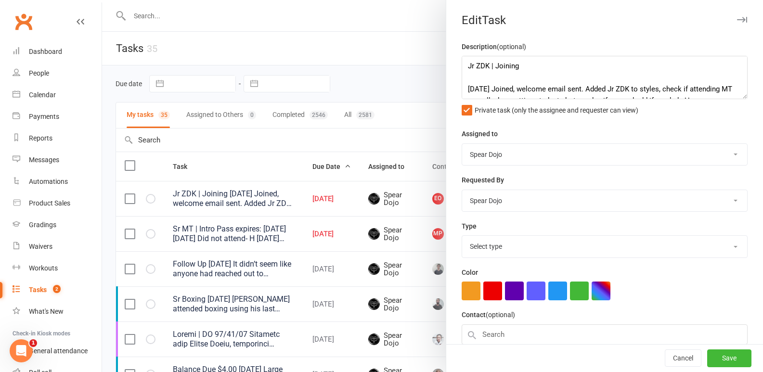
select select "19883"
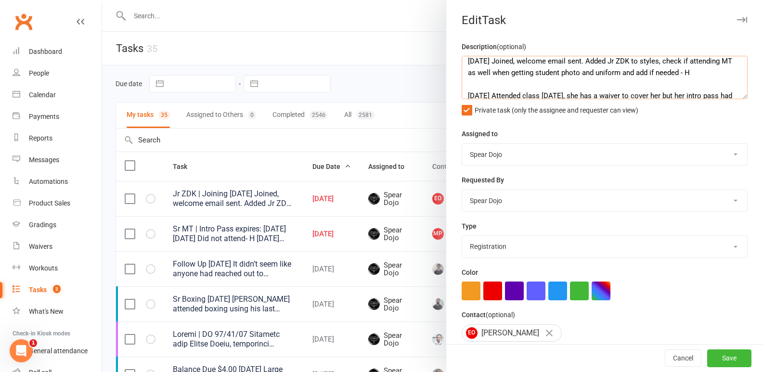
scroll to position [19, 0]
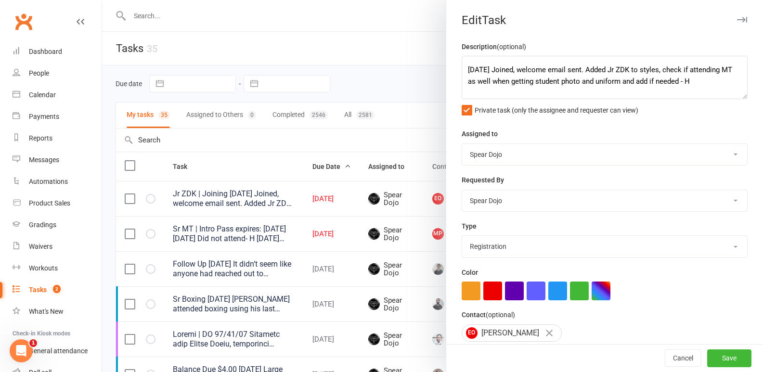
click at [406, 160] on div at bounding box center [432, 186] width 661 height 372
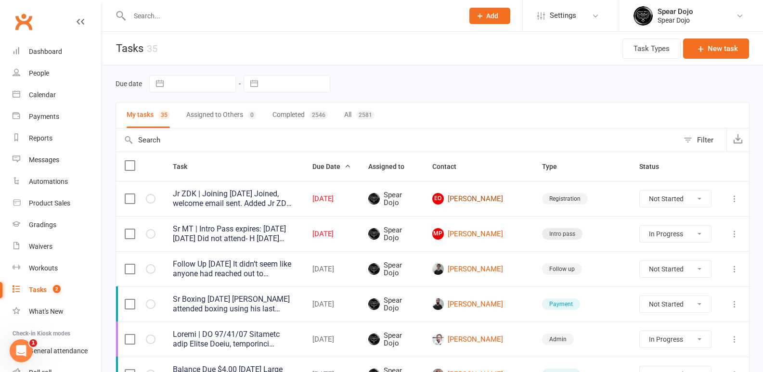
click at [519, 201] on link "EO [PERSON_NAME]" at bounding box center [478, 199] width 92 height 12
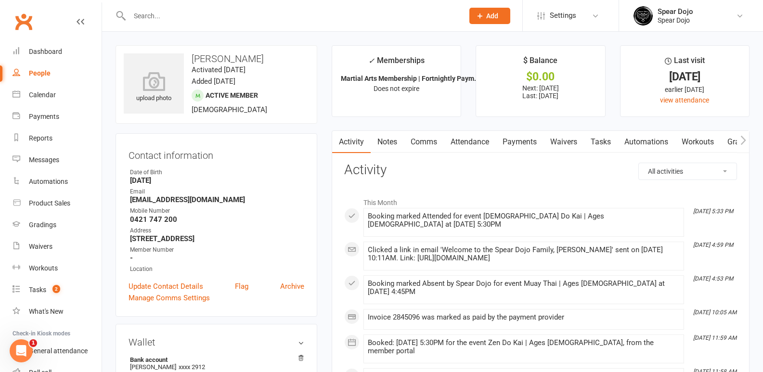
click at [604, 143] on link "Tasks" at bounding box center [601, 142] width 34 height 22
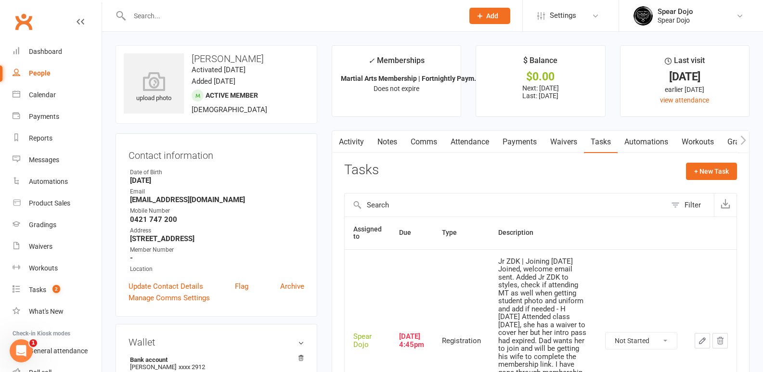
click at [702, 338] on icon "button" at bounding box center [702, 341] width 6 height 6
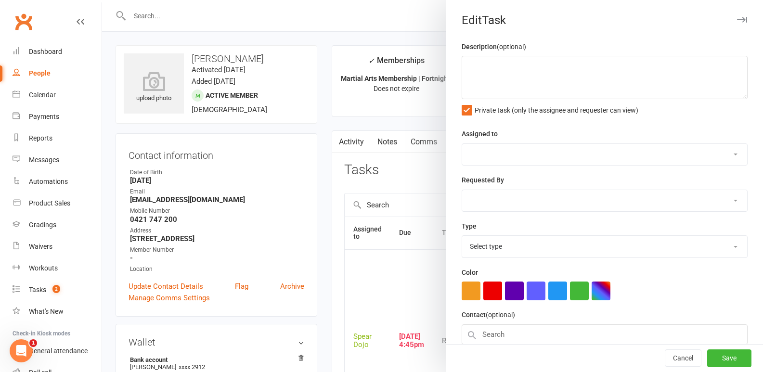
type textarea "Jr ZDK | Joining [DATE] Joined, welcome email sent. Added Jr ZDK to styles, che…"
select select "43986"
type input "[DATE]"
type input "4:45pm"
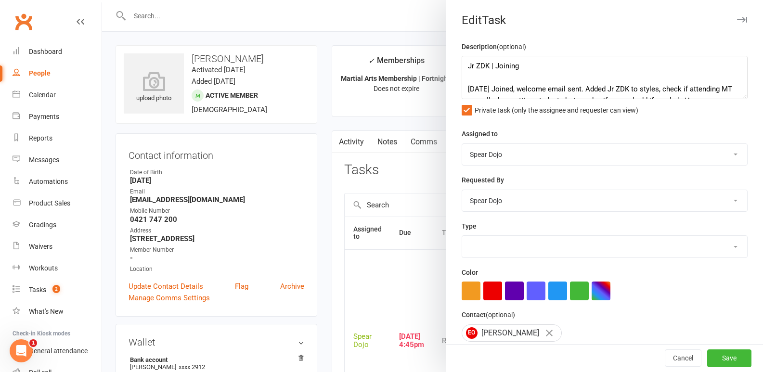
select select "19883"
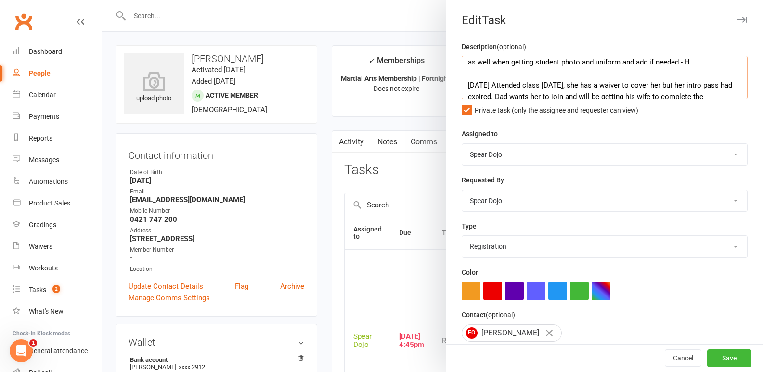
scroll to position [19, 0]
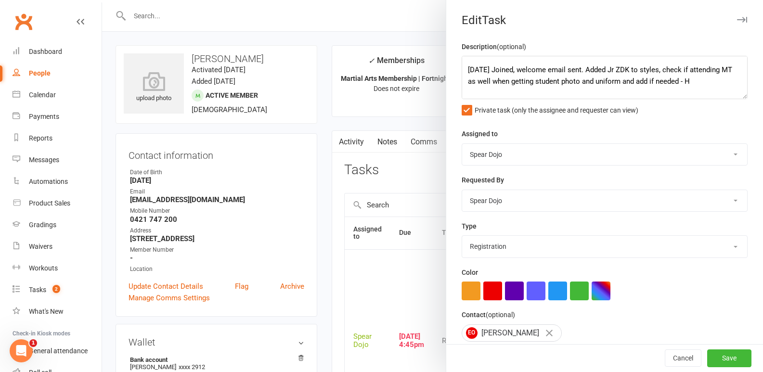
click at [424, 261] on div at bounding box center [432, 186] width 661 height 372
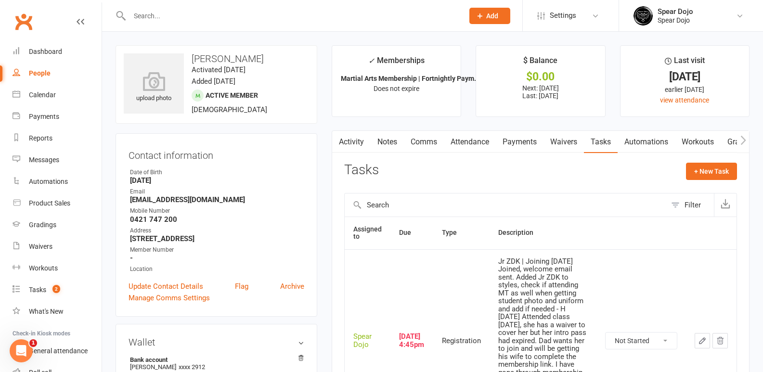
click at [698, 336] on icon "button" at bounding box center [702, 340] width 9 height 9
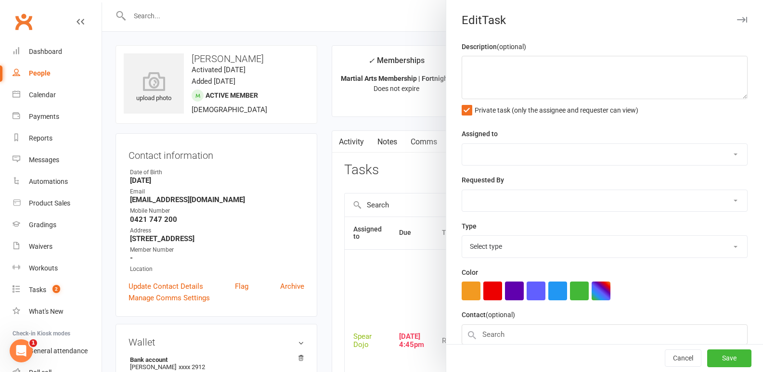
type textarea "Jr ZDK | Joining [DATE] Joined, welcome email sent. Added Jr ZDK to styles, che…"
select select "43986"
type input "[DATE]"
type input "4:45pm"
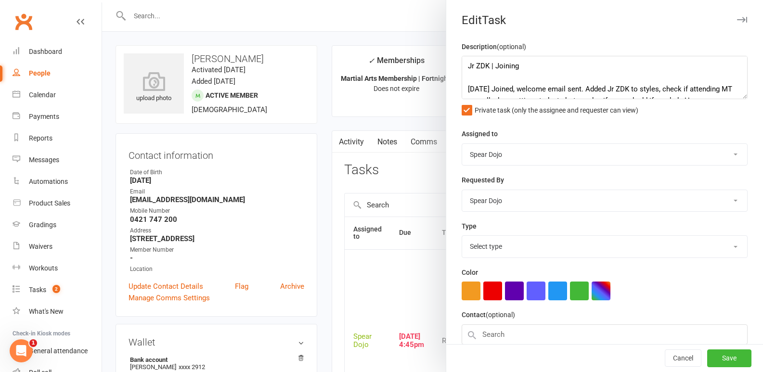
select select "19883"
click at [473, 77] on textarea "Jr ZDK | Joining [DATE] Joined, welcome email sent. Added Jr ZDK to styles, che…" at bounding box center [605, 77] width 286 height 43
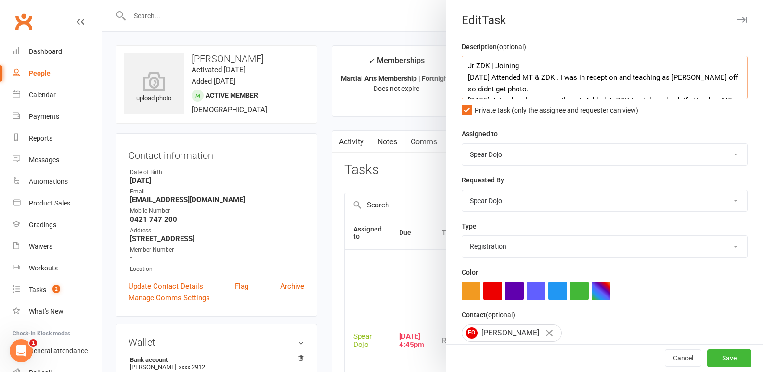
click at [471, 91] on textarea "Jr ZDK | Joining [DATE] Attended MT & ZDK . I was in reception and teaching as …" at bounding box center [605, 77] width 286 height 43
click at [530, 91] on textarea "Jr ZDK | Joining [DATE] Attended MT & ZDK . I was in reception and teaching as …" at bounding box center [605, 77] width 286 height 43
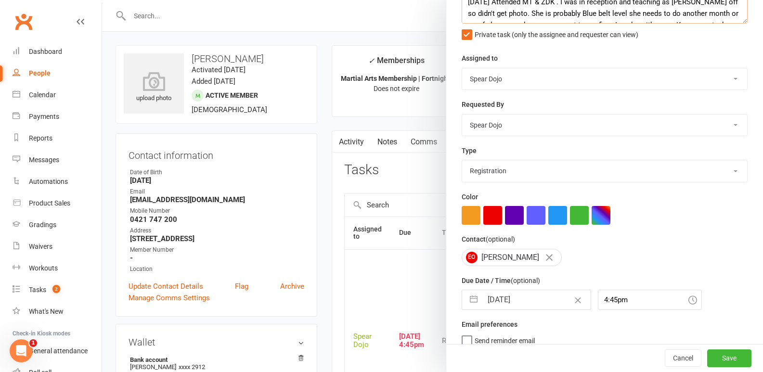
scroll to position [89, 0]
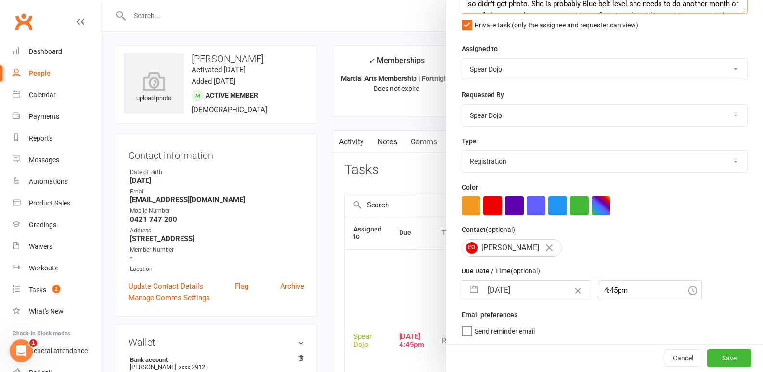
type textarea "Jr ZDK | Joining [DATE] Attended MT & ZDK . I was in reception and teaching as …"
click at [473, 292] on button "button" at bounding box center [473, 290] width 17 height 19
select select "6"
select select "2025"
select select "7"
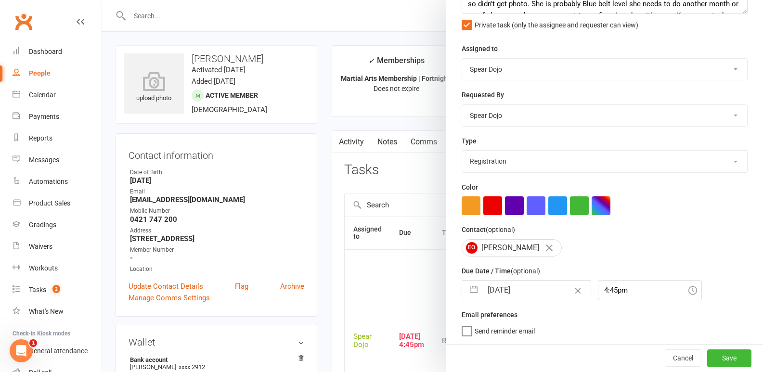
select select "2025"
select select "8"
select select "2025"
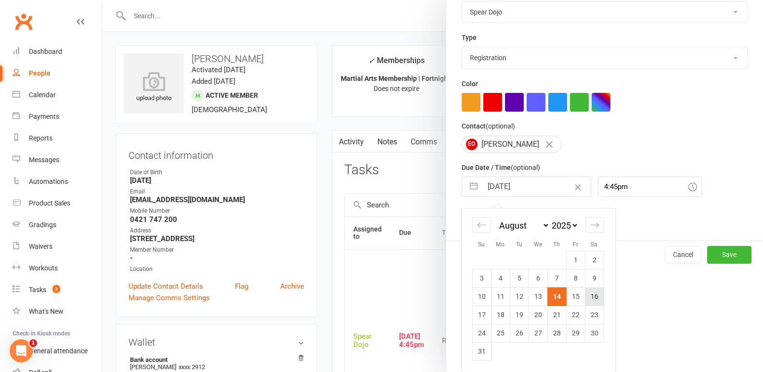
click at [590, 299] on td "16" at bounding box center [594, 296] width 19 height 18
type input "[DATE]"
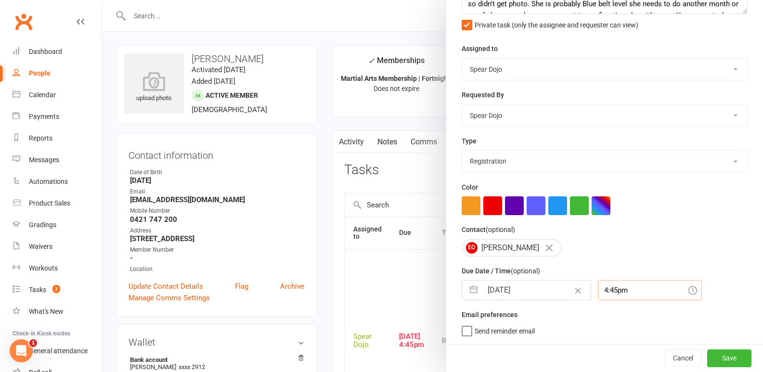
scroll to position [114, 0]
click at [622, 288] on div "4:45pm" at bounding box center [650, 290] width 104 height 20
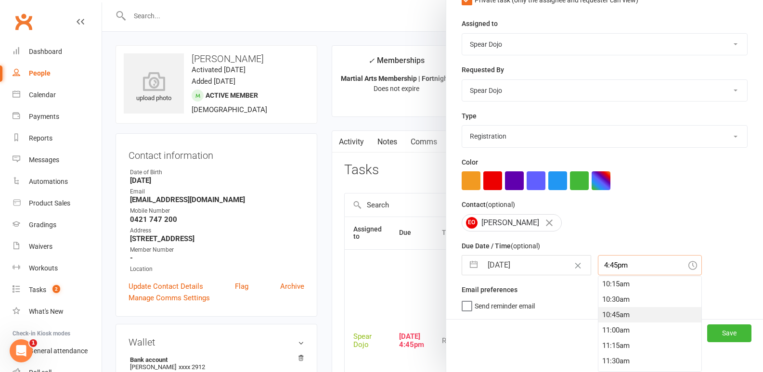
scroll to position [583, 0]
click at [600, 301] on div "9:45am" at bounding box center [649, 301] width 103 height 15
type input "9:45am"
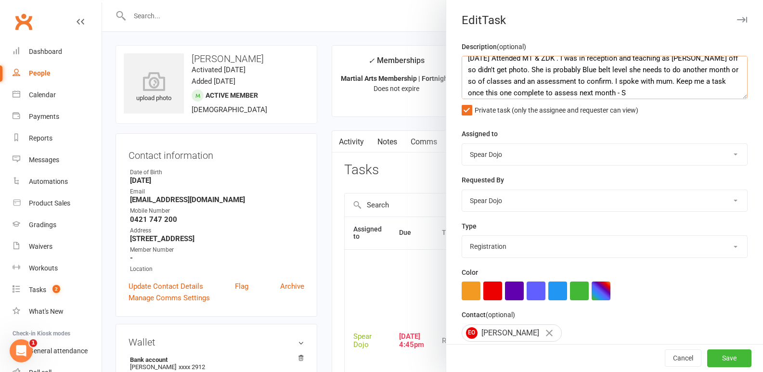
scroll to position [0, 0]
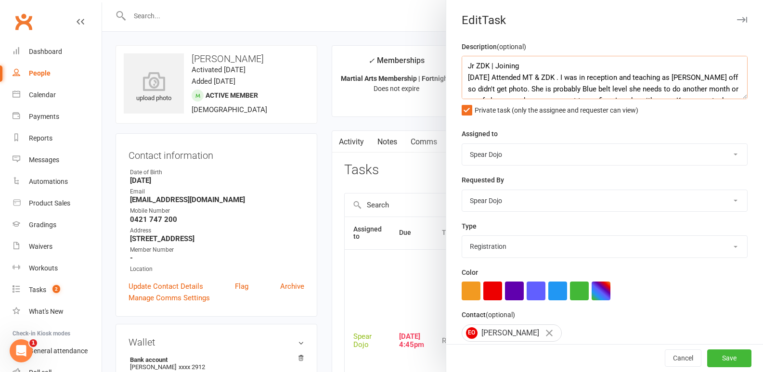
click at [518, 63] on textarea "Jr ZDK | Joining [DATE] Attended MT & ZDK . I was in reception and teaching as …" at bounding box center [605, 77] width 286 height 43
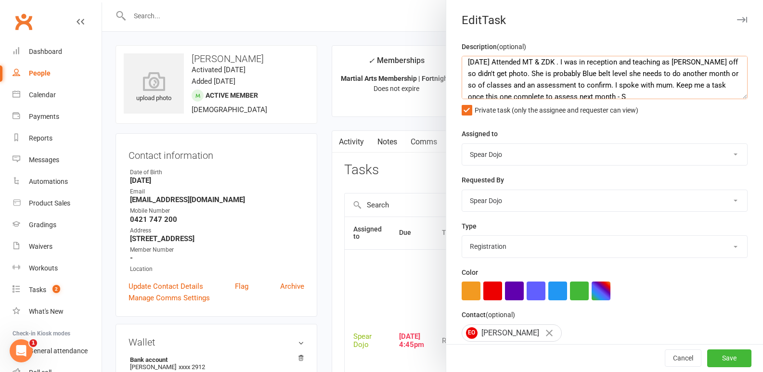
scroll to position [19, 0]
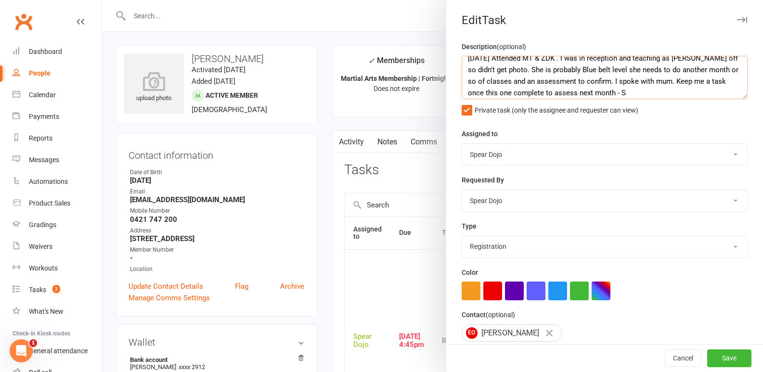
click at [677, 84] on textarea "Jr ZDK | MT | Needs photo [DATE] Attended MT & ZDK . I was in reception and tea…" at bounding box center [605, 77] width 286 height 43
click at [626, 94] on textarea "Jr ZDK | MT | Needs photo [DATE] Attended MT & ZDK . I was in reception and tea…" at bounding box center [605, 77] width 286 height 43
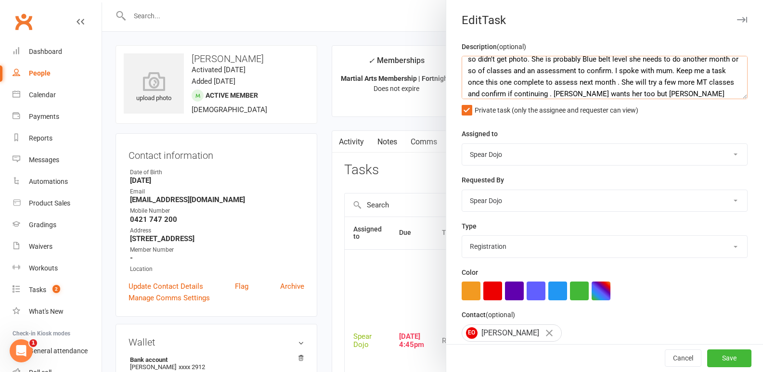
click at [684, 92] on textarea "Jr ZDK | MT | Needs photo [DATE] Attended MT & ZDK . I was in reception and tea…" at bounding box center [605, 77] width 286 height 43
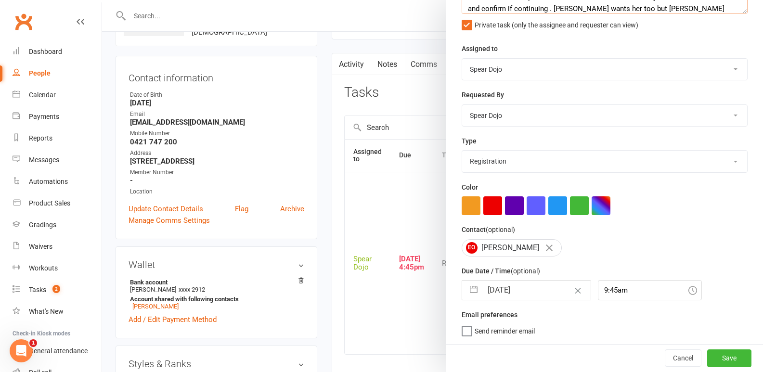
scroll to position [96, 0]
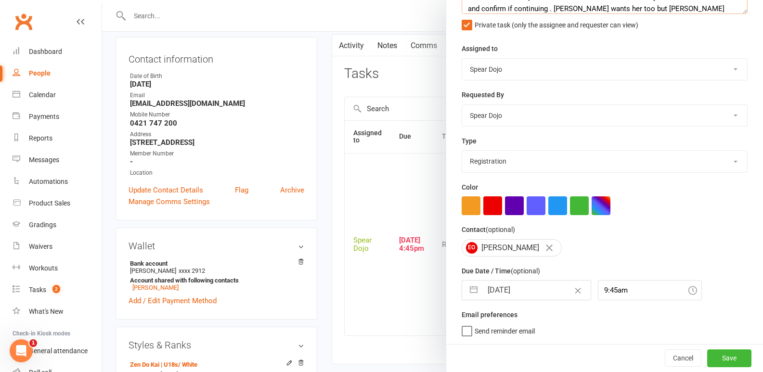
type textarea "Jr ZDK | MT | Needs photo [DATE] Attended MT & ZDK . I was in reception and tea…"
click at [535, 158] on select "1-month voucher 7-day vip pass Admin Admin - [PERSON_NAME] Admin - [PERSON_NAME…" at bounding box center [604, 161] width 285 height 21
select select "19839"
click at [462, 151] on select "1-month voucher 7-day vip pass Admin Admin - [PERSON_NAME] Admin - [PERSON_NAME…" at bounding box center [604, 161] width 285 height 21
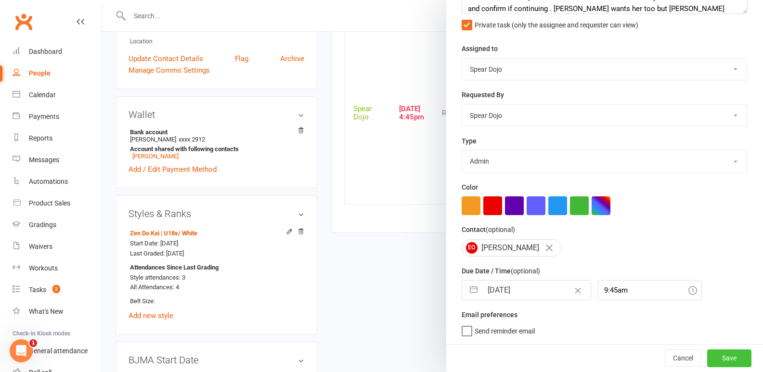
scroll to position [241, 0]
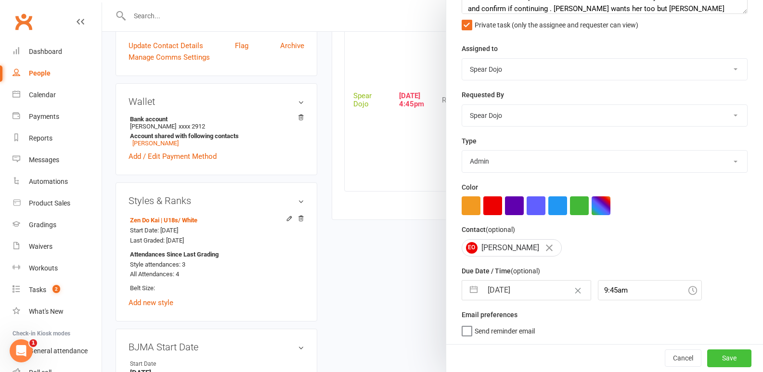
click at [720, 357] on button "Save" at bounding box center [729, 357] width 44 height 17
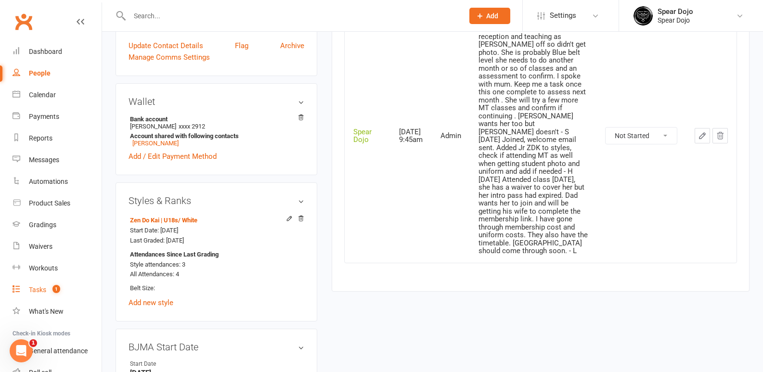
click at [40, 289] on div "Tasks" at bounding box center [37, 290] width 17 height 8
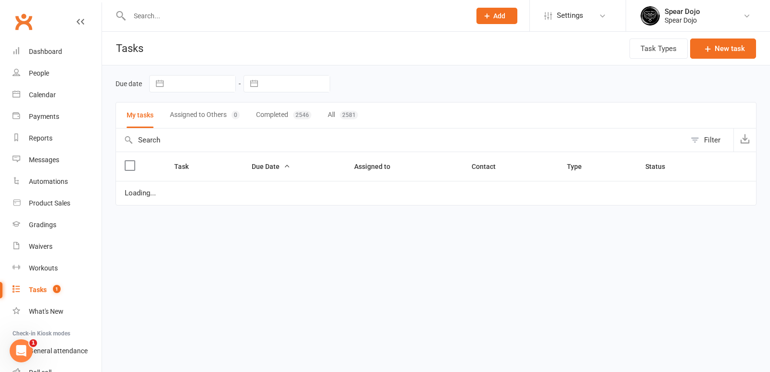
select select "started"
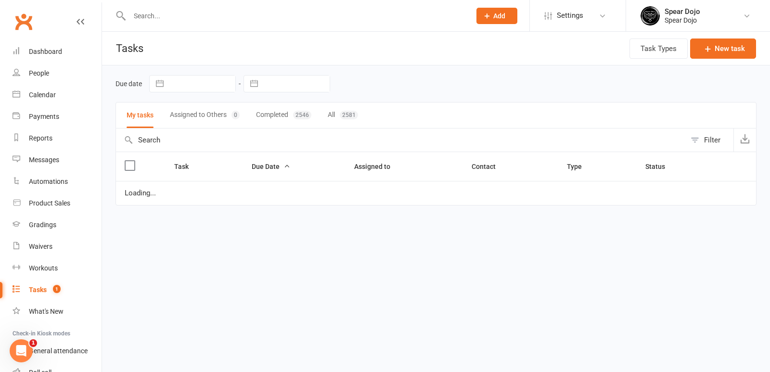
select select "started"
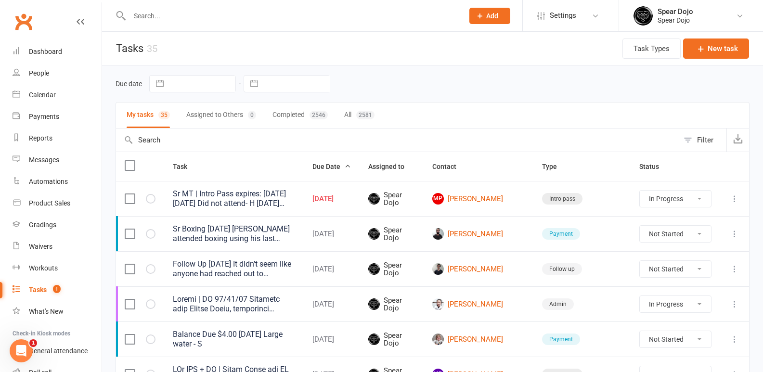
click at [735, 197] on icon at bounding box center [735, 199] width 10 height 10
click at [663, 238] on link "Edit" at bounding box center [684, 236] width 95 height 19
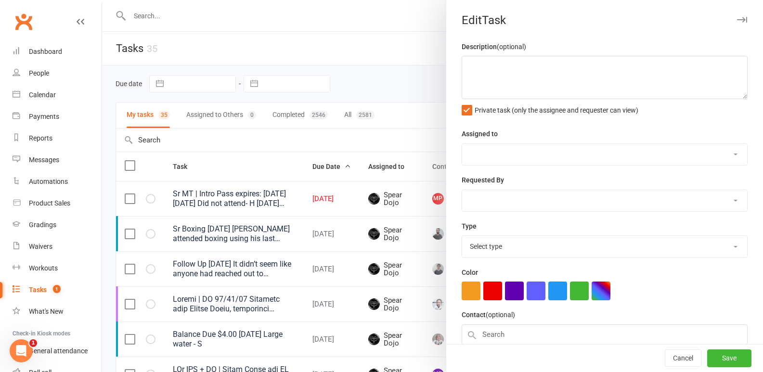
type textarea "Sr MT | Intro Pass expires: [DATE] [DATE] Did not attend- H [DATE] Friend of [P…"
select select "43986"
type input "[DATE]"
type input "6:30pm"
select select "21686"
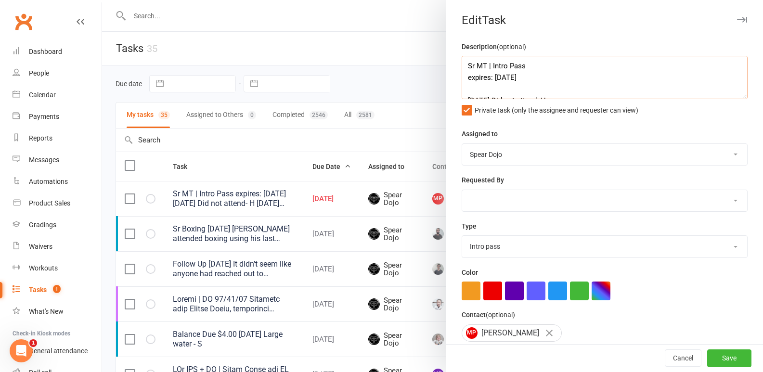
click at [468, 90] on textarea "Sr MT | Intro Pass expires: [DATE] [DATE] Did not attend- H [DATE] Friend of [P…" at bounding box center [605, 77] width 286 height 43
click at [634, 72] on textarea "Sr MT | Intro Pass expires: [DATE] [DATE] Attended , I didnt get to met her - S…" at bounding box center [605, 77] width 286 height 43
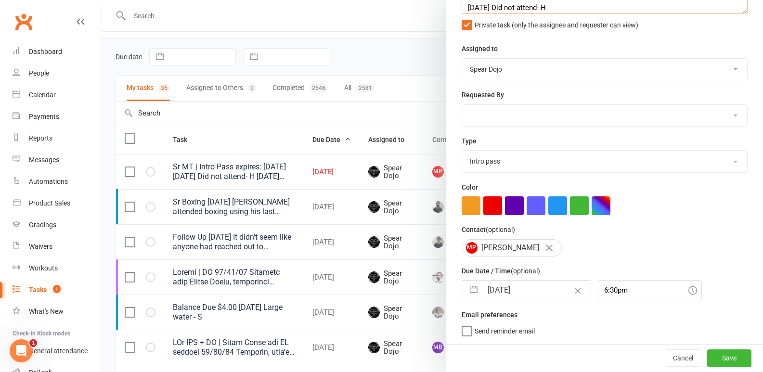
scroll to position [48, 0]
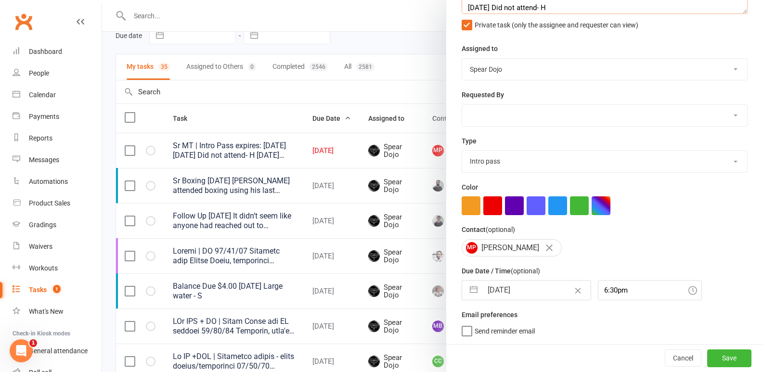
type textarea "Sr MT | Intro Pass expires: [DATE] [DATE] Attended , I didnt get to met her - S…"
click at [467, 289] on button "button" at bounding box center [473, 290] width 17 height 19
select select "6"
select select "2025"
select select "7"
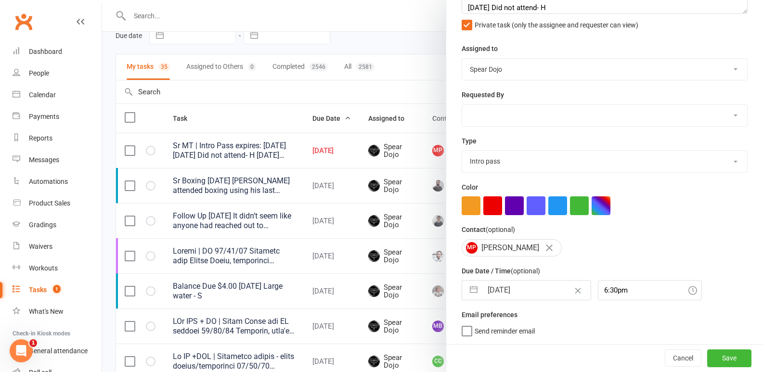
select select "2025"
select select "8"
select select "2025"
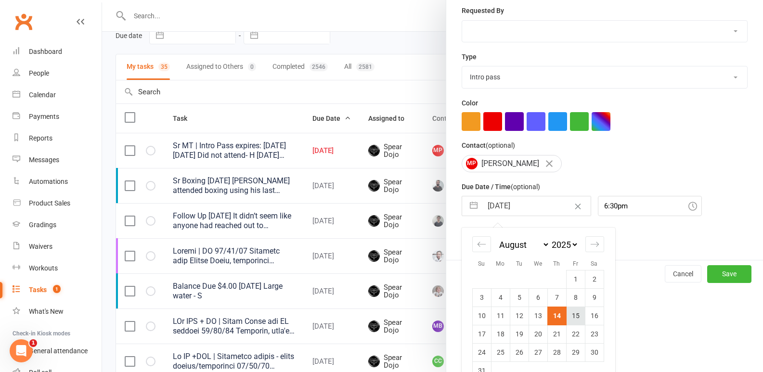
scroll to position [185, 0]
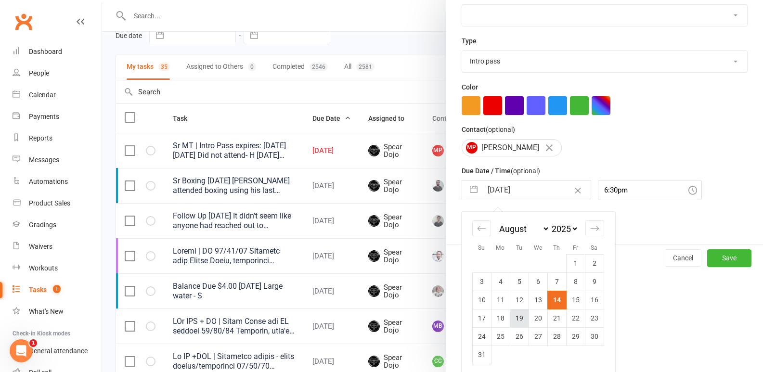
click at [517, 321] on td "19" at bounding box center [519, 318] width 19 height 18
type input "[DATE]"
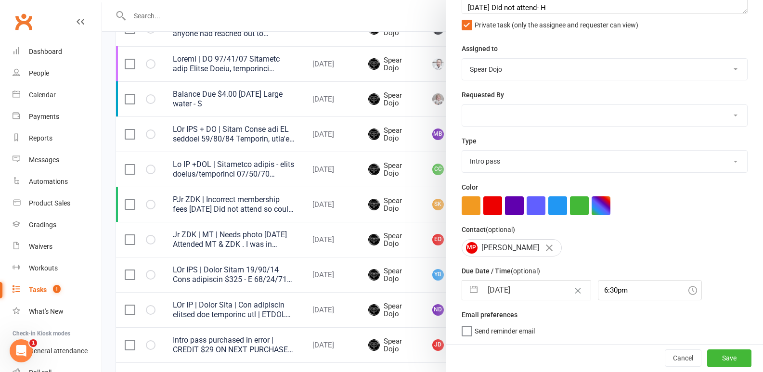
scroll to position [241, 0]
click at [723, 360] on button "Save" at bounding box center [729, 357] width 44 height 17
select select "started"
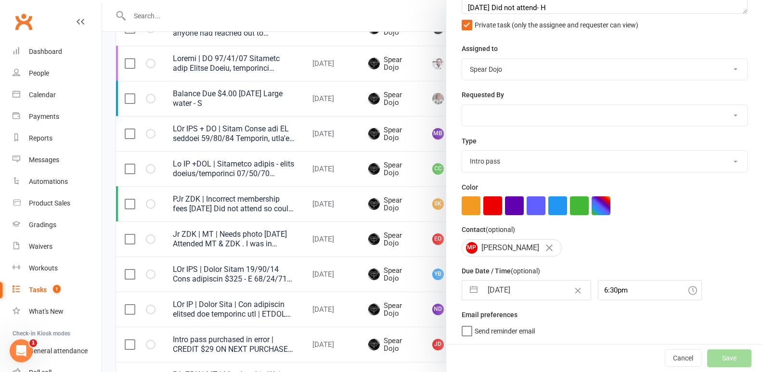
select select "started"
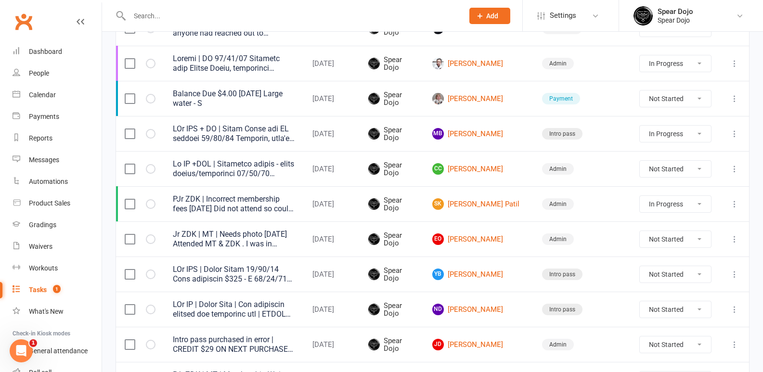
select select "started"
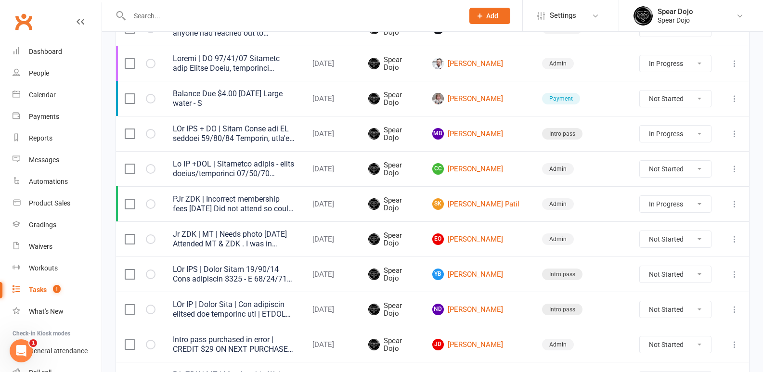
select select "started"
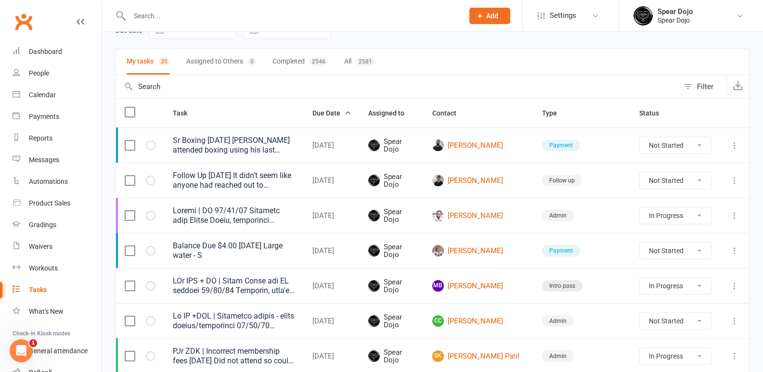
scroll to position [48, 0]
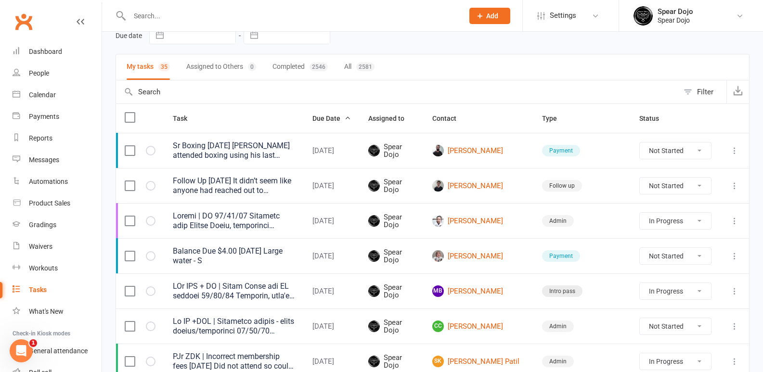
click at [733, 224] on icon at bounding box center [735, 221] width 10 height 10
click at [667, 258] on link "Edit" at bounding box center [684, 258] width 95 height 19
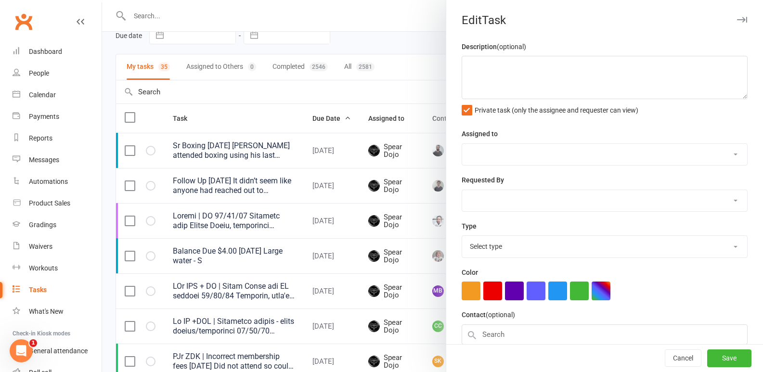
type textarea "Dragon | PT [DATE] Attended with [PERSON_NAME], remittance through. - L [DATE] …"
select select "43986"
type input "[DATE]"
type input "8:30am"
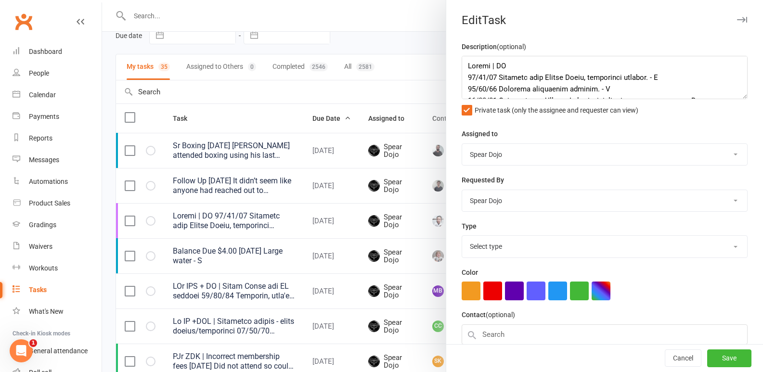
select select "19839"
click at [587, 78] on textarea at bounding box center [605, 77] width 286 height 43
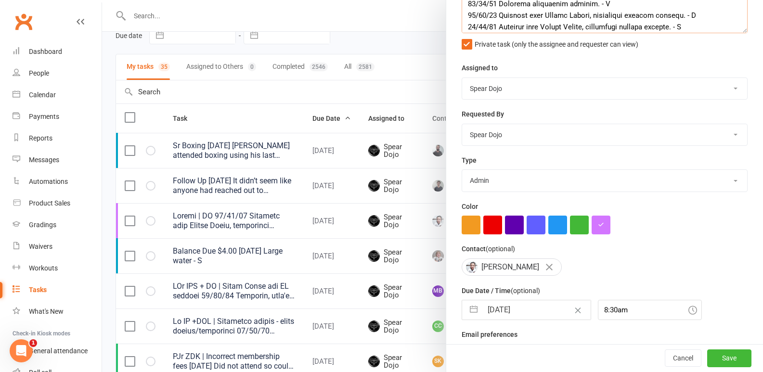
scroll to position [90, 0]
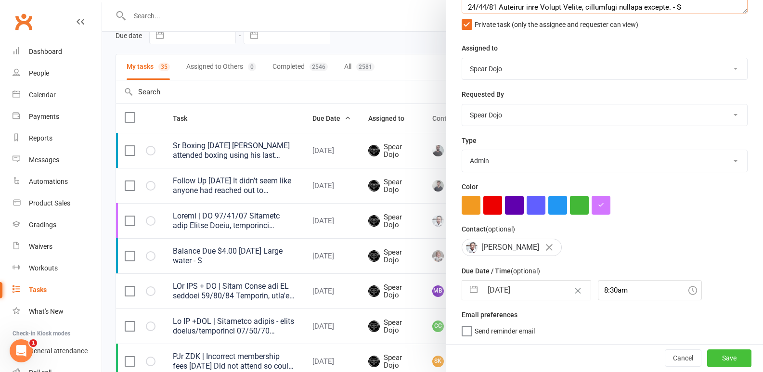
type textarea "Dragon | PT [DATE] Attended with Sempai [PERSON_NAME] , remittance through. - L…"
click at [722, 360] on button "Save" at bounding box center [729, 357] width 44 height 17
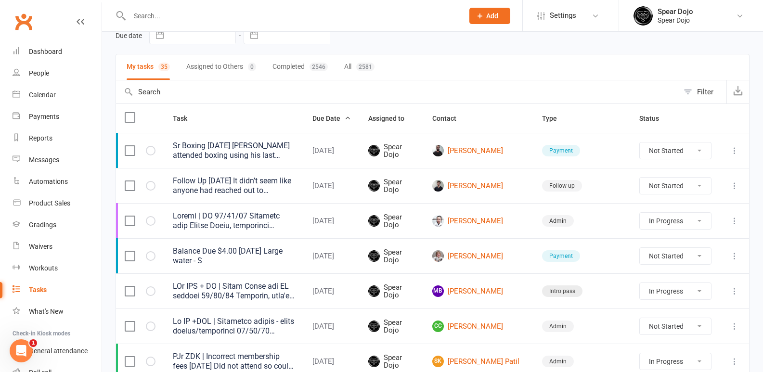
select select "started"
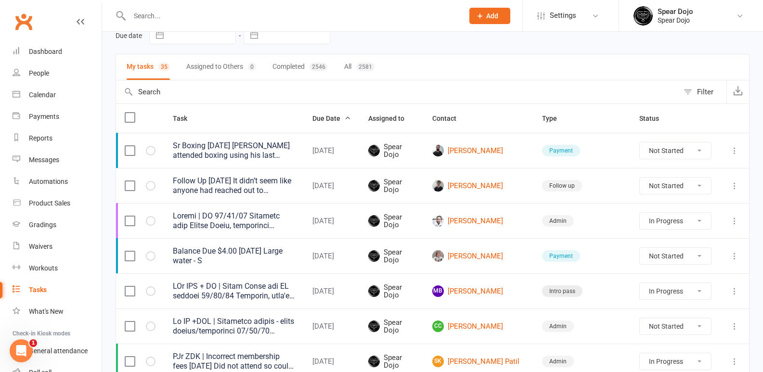
select select "started"
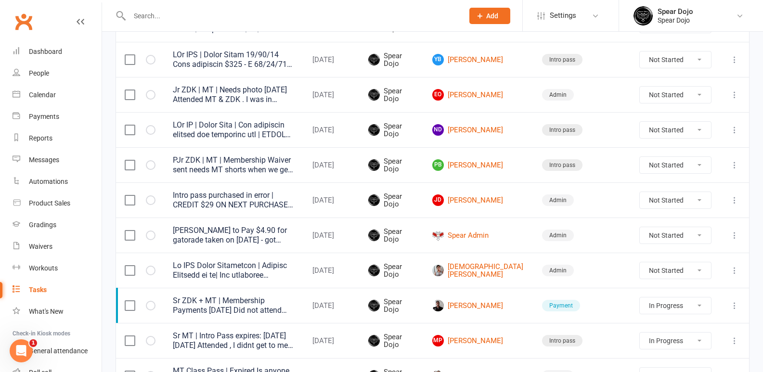
scroll to position [433, 0]
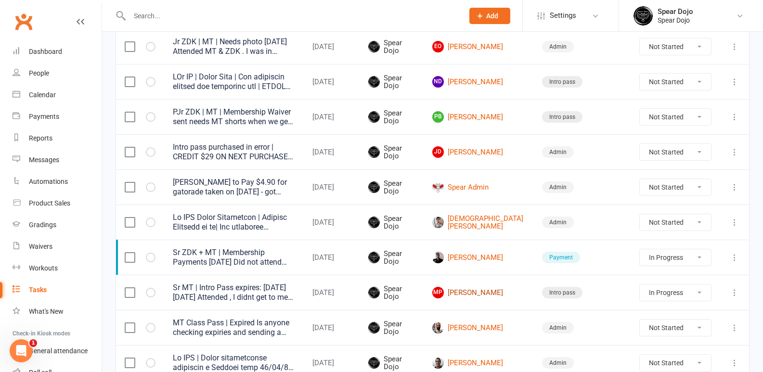
click at [522, 289] on link "[PERSON_NAME]" at bounding box center [478, 293] width 92 height 12
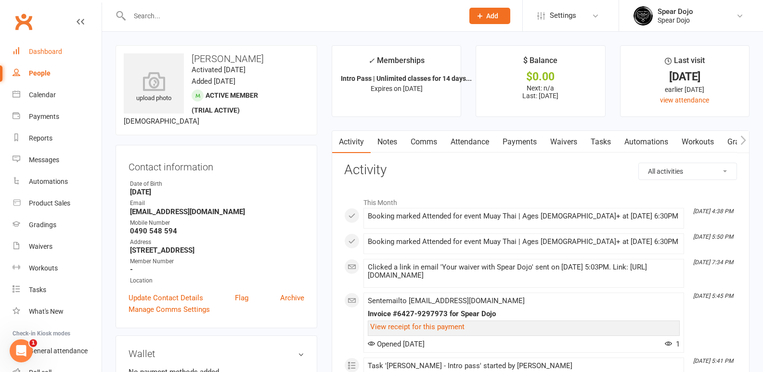
click at [57, 51] on div "Dashboard" at bounding box center [45, 52] width 33 height 8
